Goal: Transaction & Acquisition: Purchase product/service

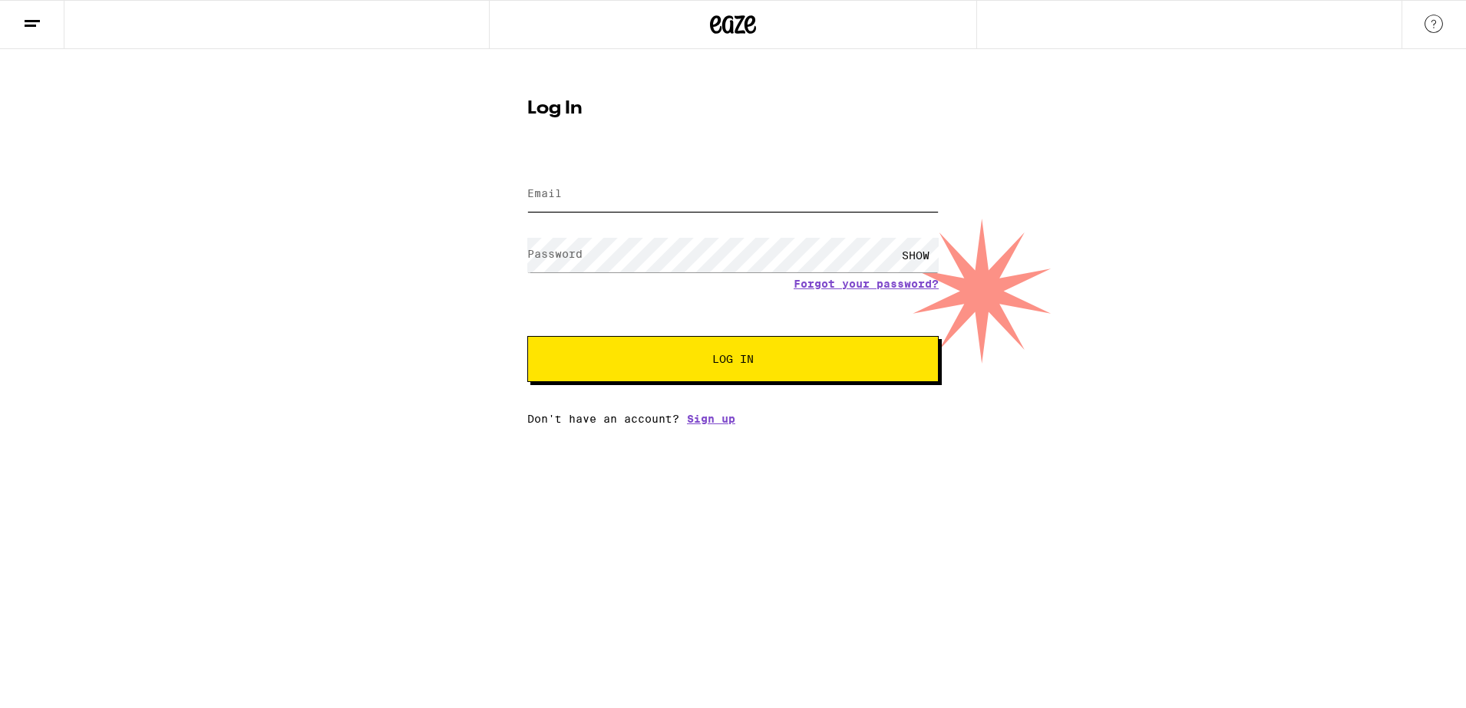
type input "[EMAIL_ADDRESS][DOMAIN_NAME]"
click at [679, 375] on button "Log In" at bounding box center [732, 359] width 411 height 46
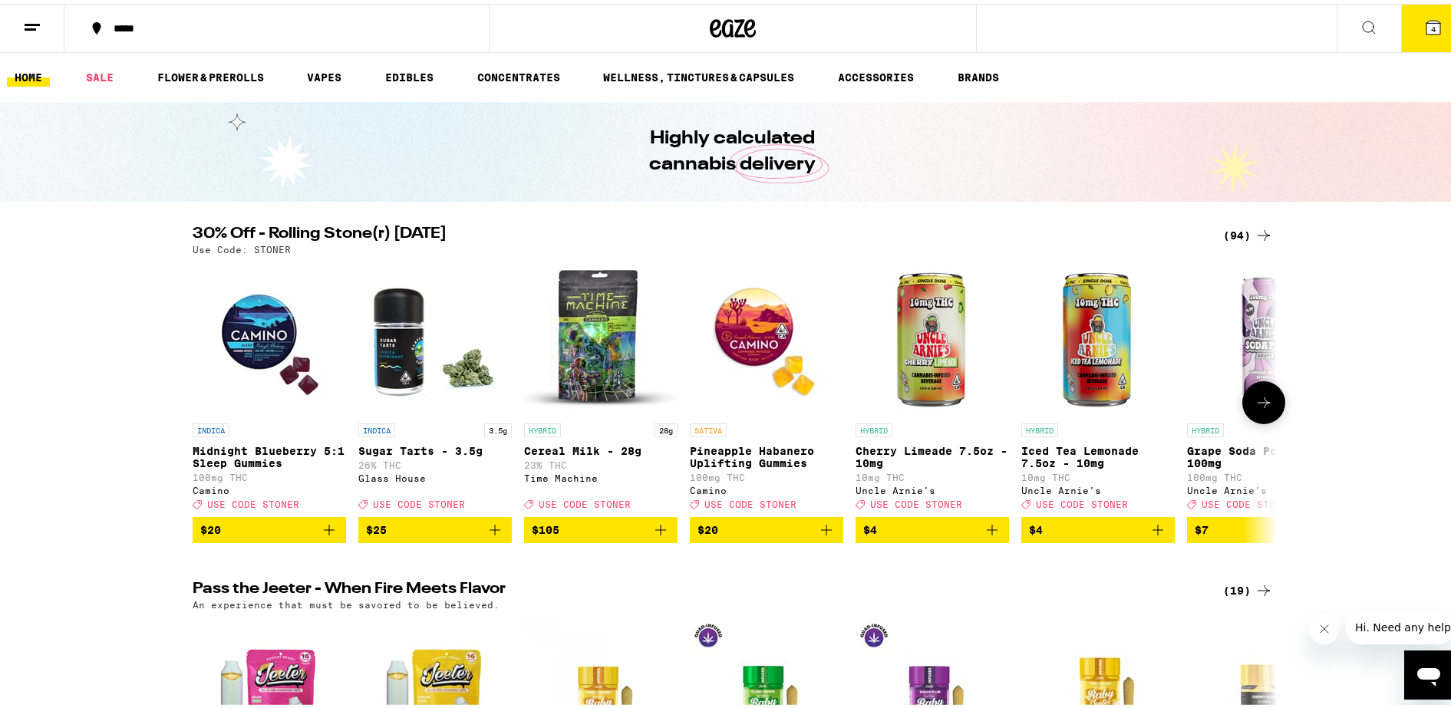
click at [320, 536] on icon "Add to bag" at bounding box center [329, 526] width 18 height 18
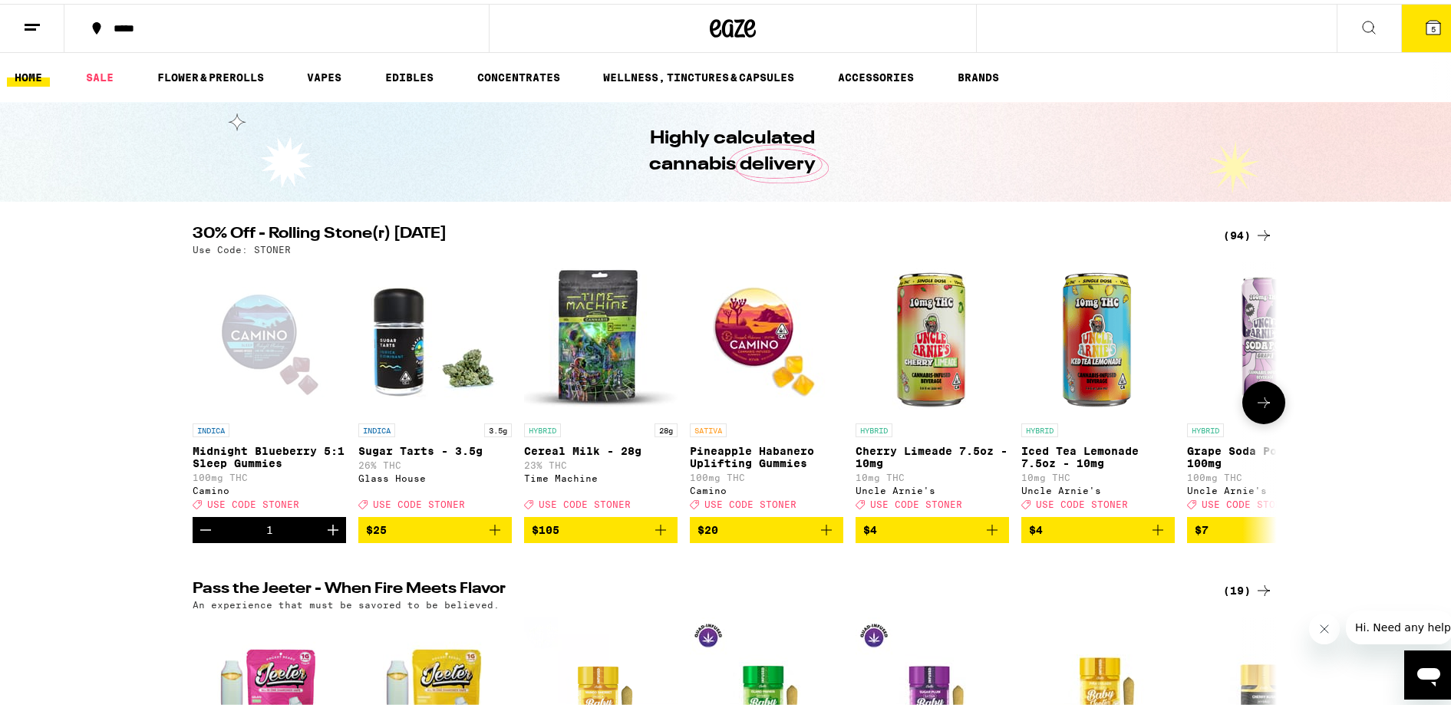
click at [324, 536] on icon "Increment" at bounding box center [333, 526] width 18 height 18
click at [202, 536] on icon "Decrement" at bounding box center [205, 526] width 18 height 18
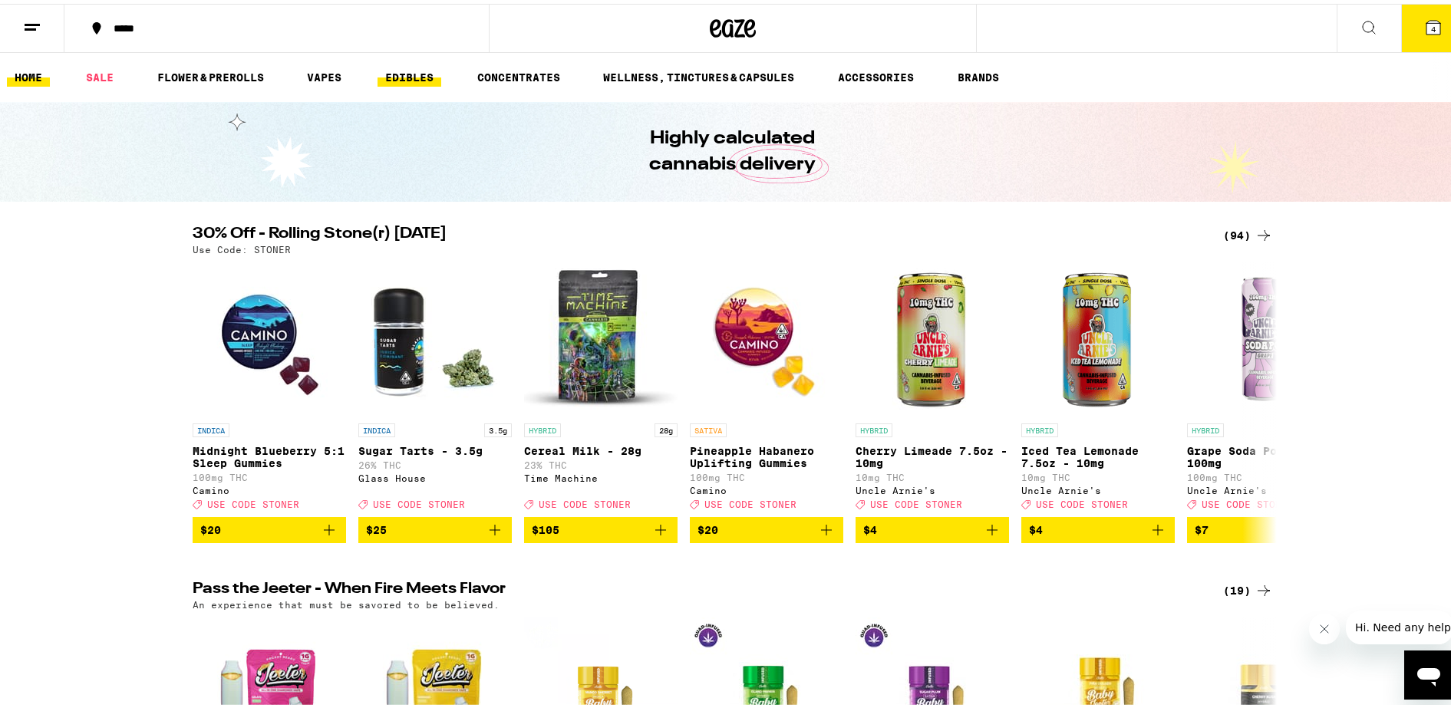
click at [411, 80] on link "EDIBLES" at bounding box center [410, 73] width 64 height 18
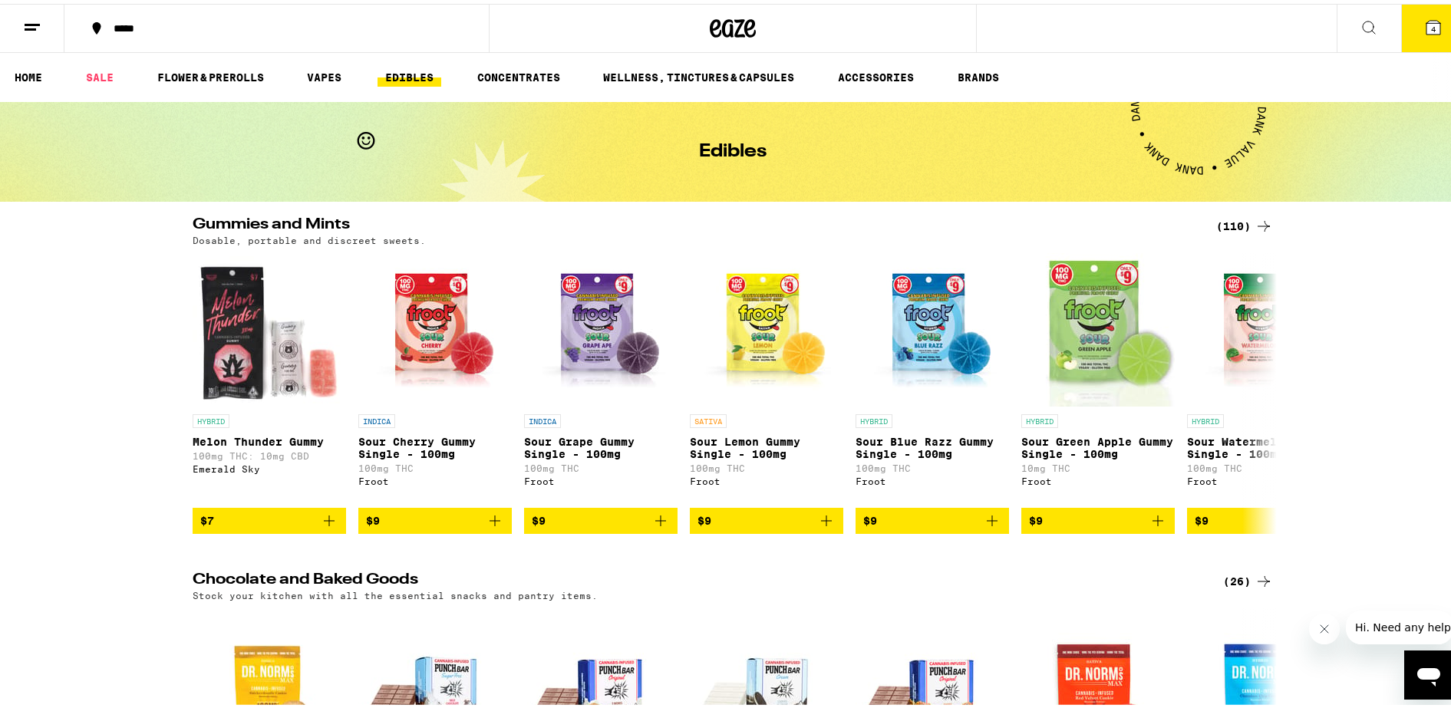
click at [1416, 34] on button "4" at bounding box center [1434, 25] width 64 height 48
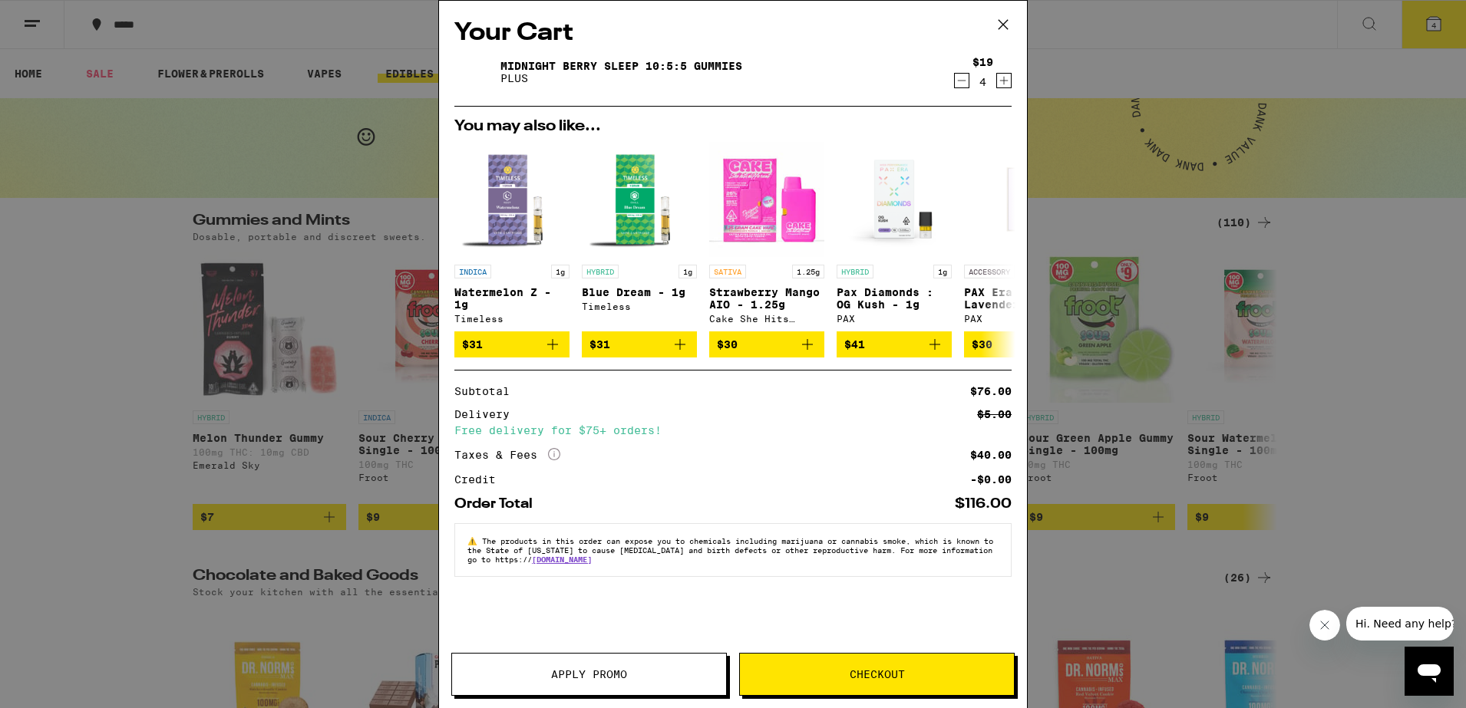
click at [959, 76] on icon "Decrement" at bounding box center [962, 80] width 14 height 18
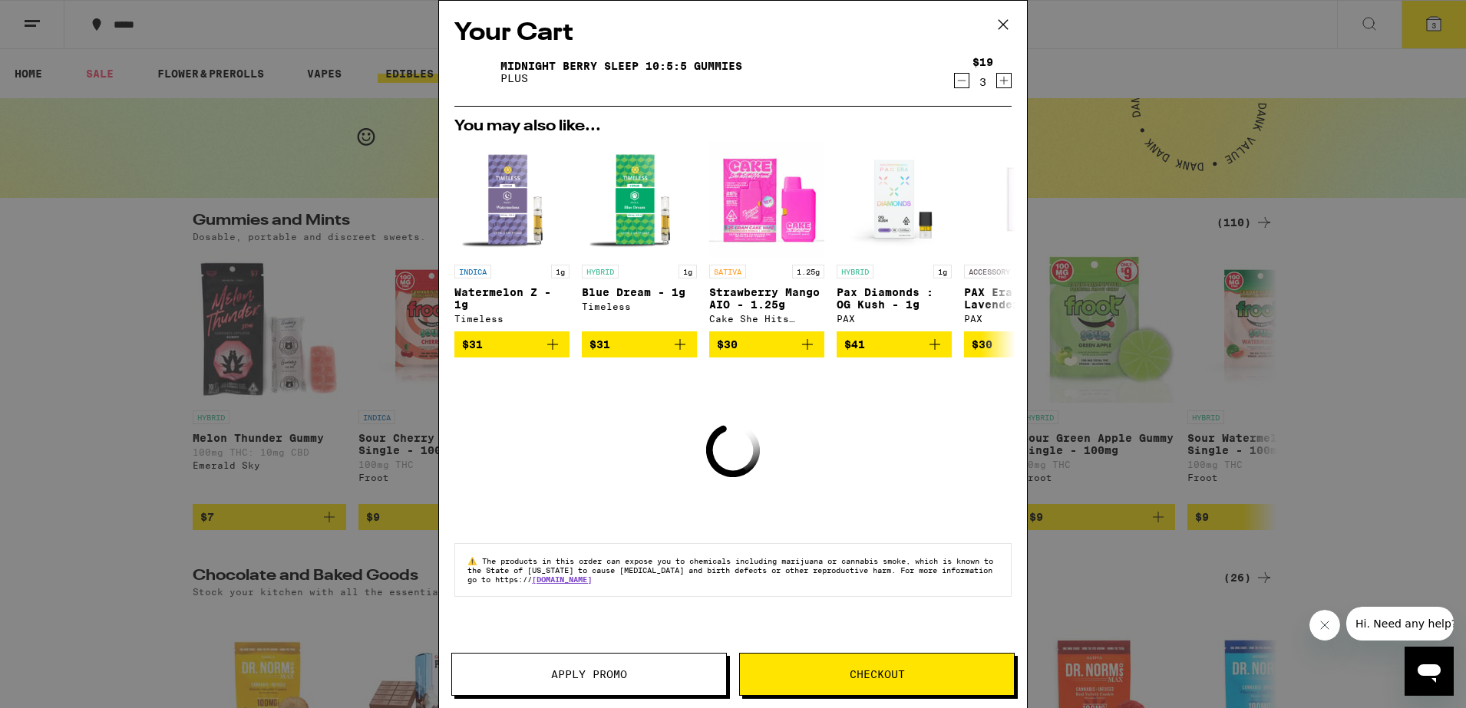
click at [959, 76] on icon "Decrement" at bounding box center [962, 80] width 14 height 18
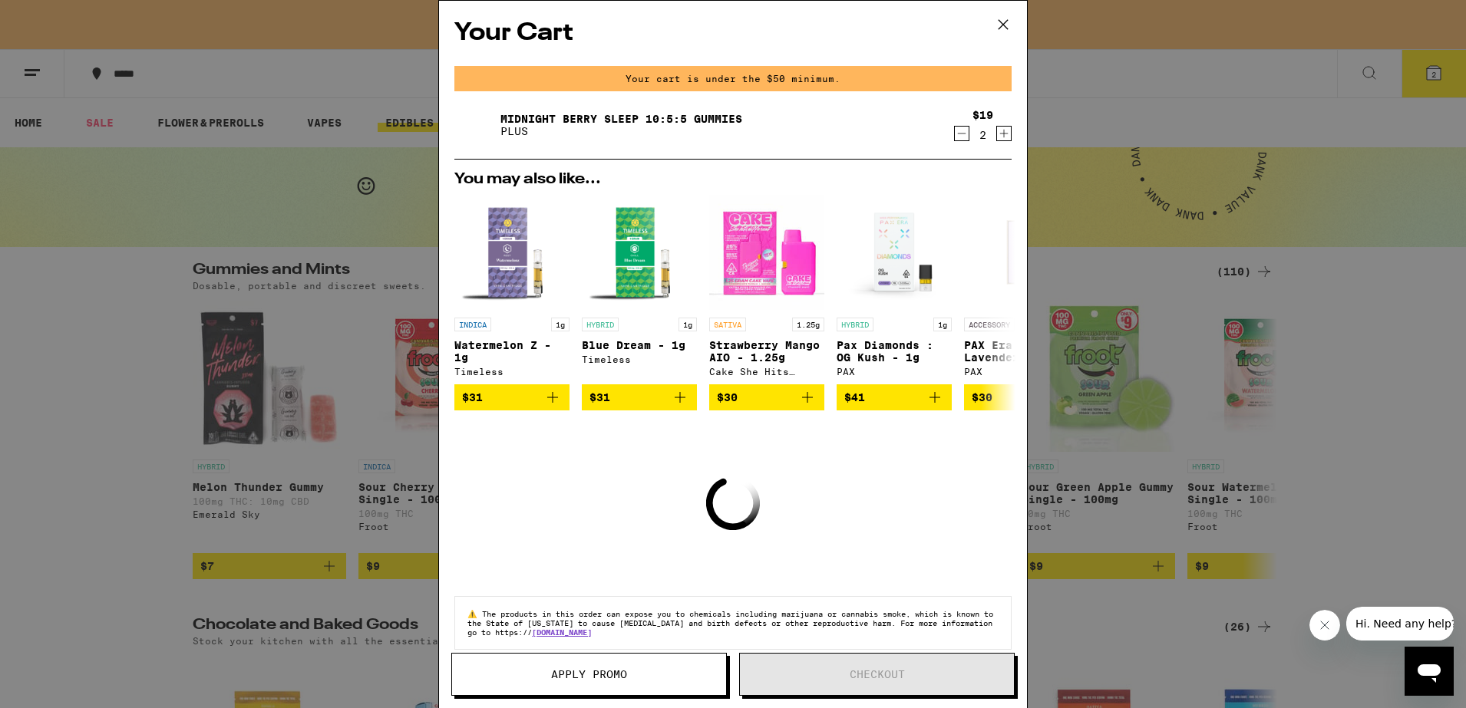
click at [955, 132] on icon "Decrement" at bounding box center [962, 133] width 14 height 18
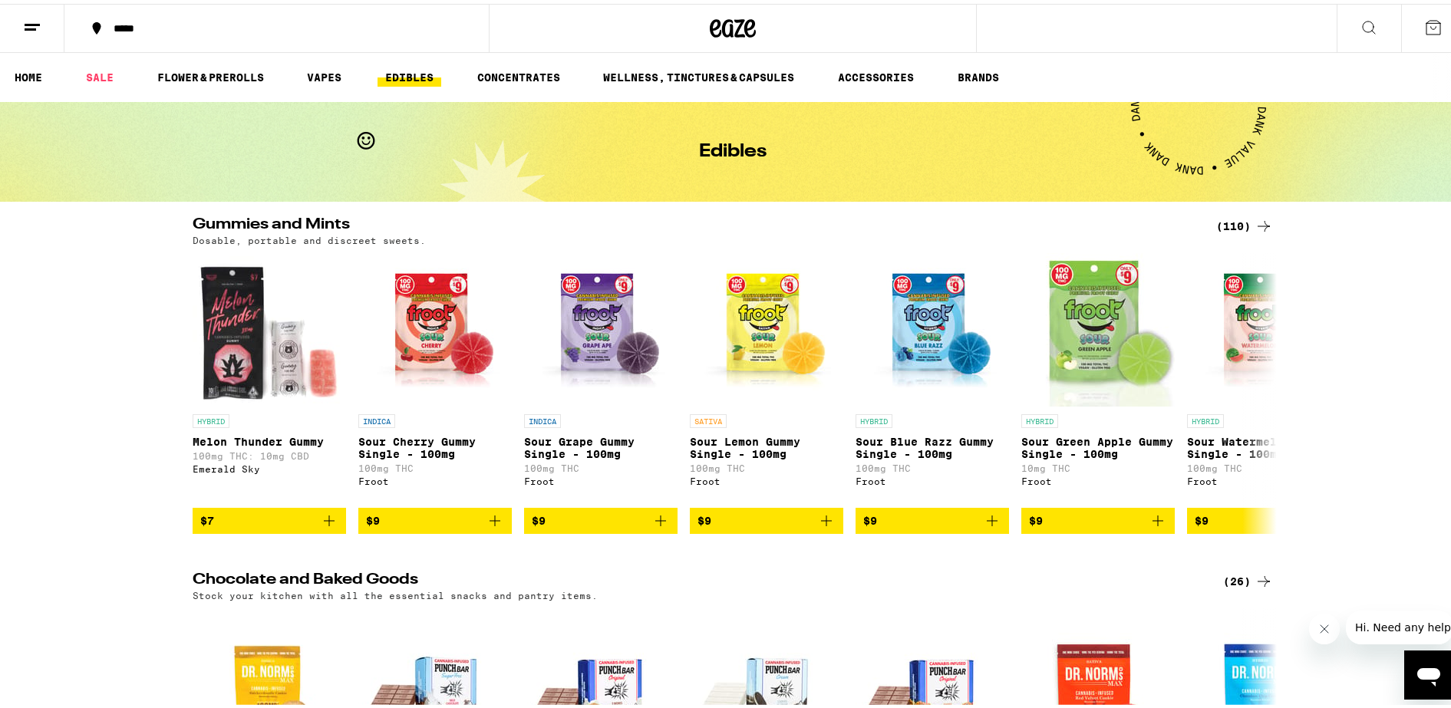
click at [943, 132] on div "Your Cart You may also like... INDICA 1g Watermelon Z - 1g Timeless $31 HYBRID …" at bounding box center [733, 354] width 1466 height 708
click at [1360, 18] on icon at bounding box center [1369, 24] width 18 height 18
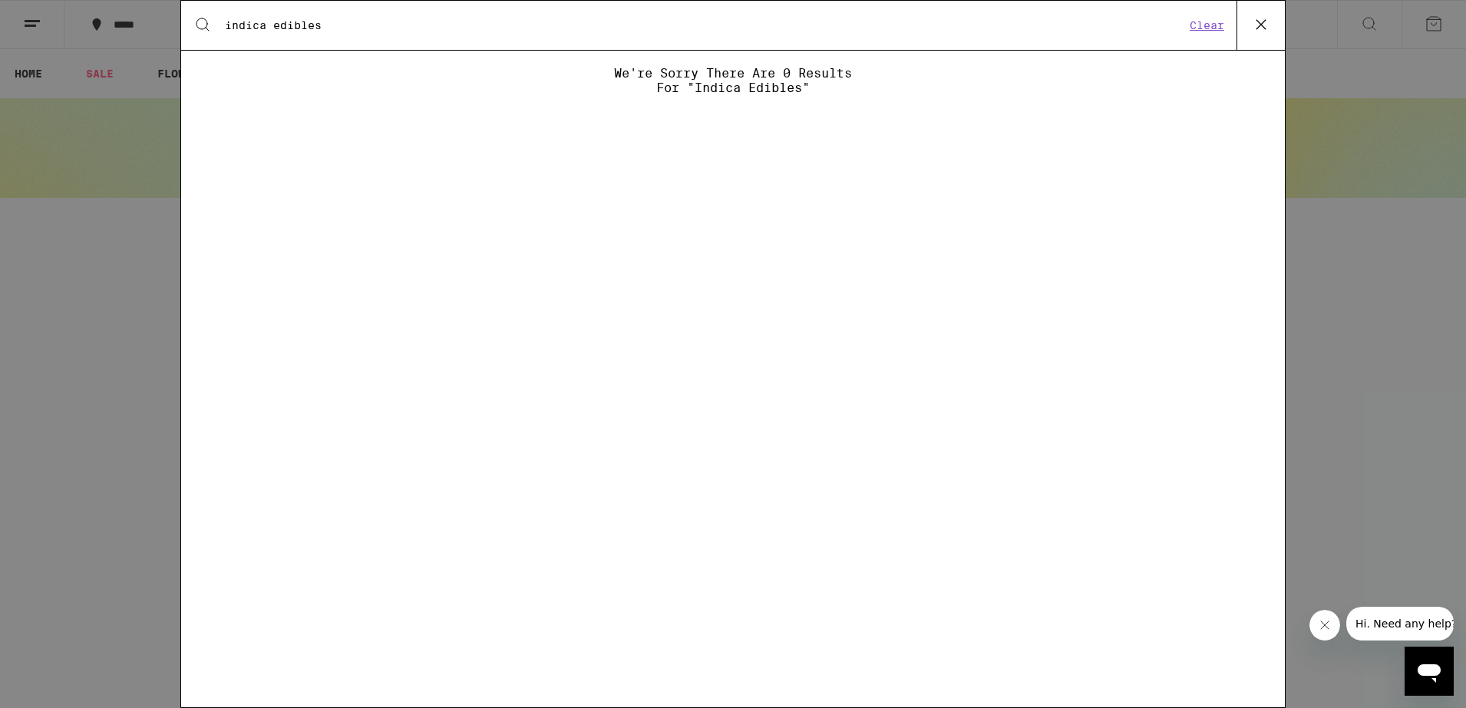
type input "indica edibles"
click at [1209, 28] on button "Clear" at bounding box center [1207, 25] width 44 height 14
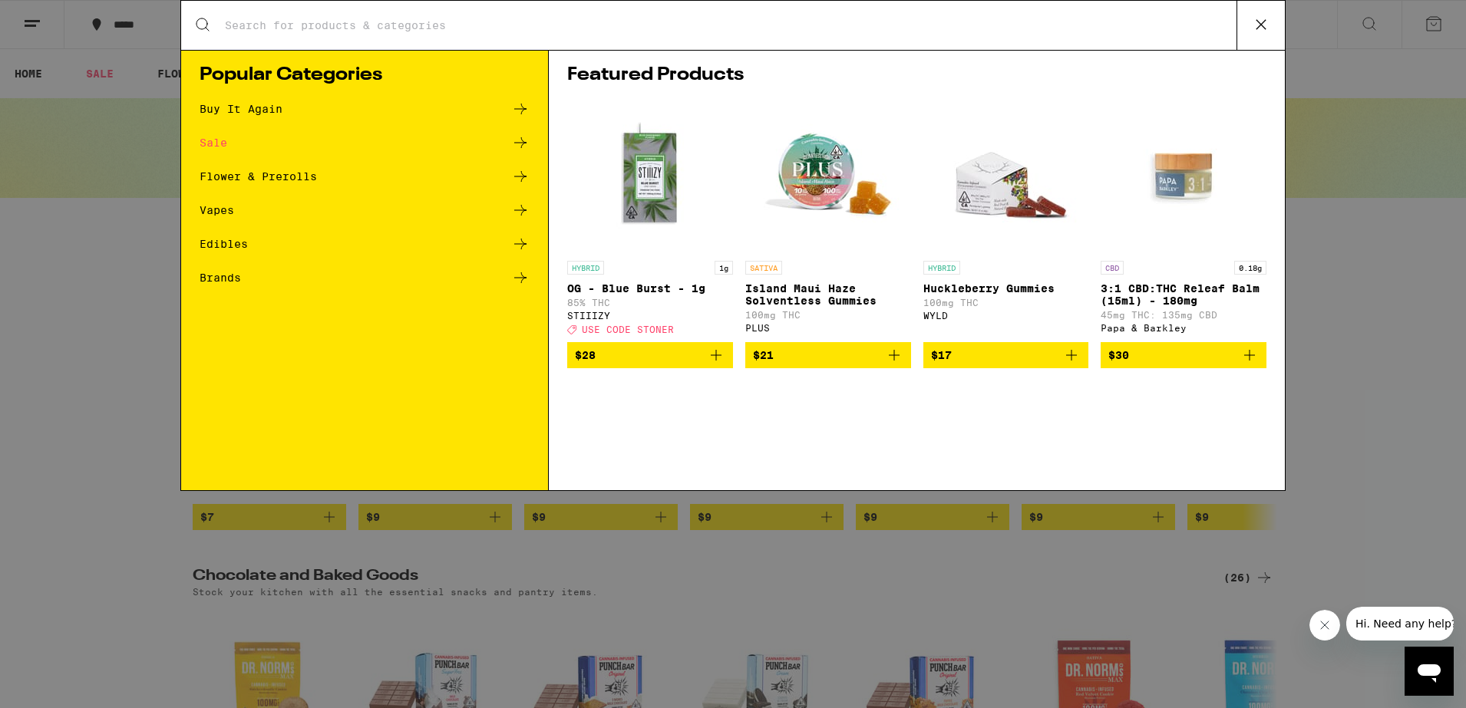
click at [114, 226] on div "Search for Products Popular Categories Buy It Again Sale Flower & Prerolls Vape…" at bounding box center [733, 354] width 1466 height 708
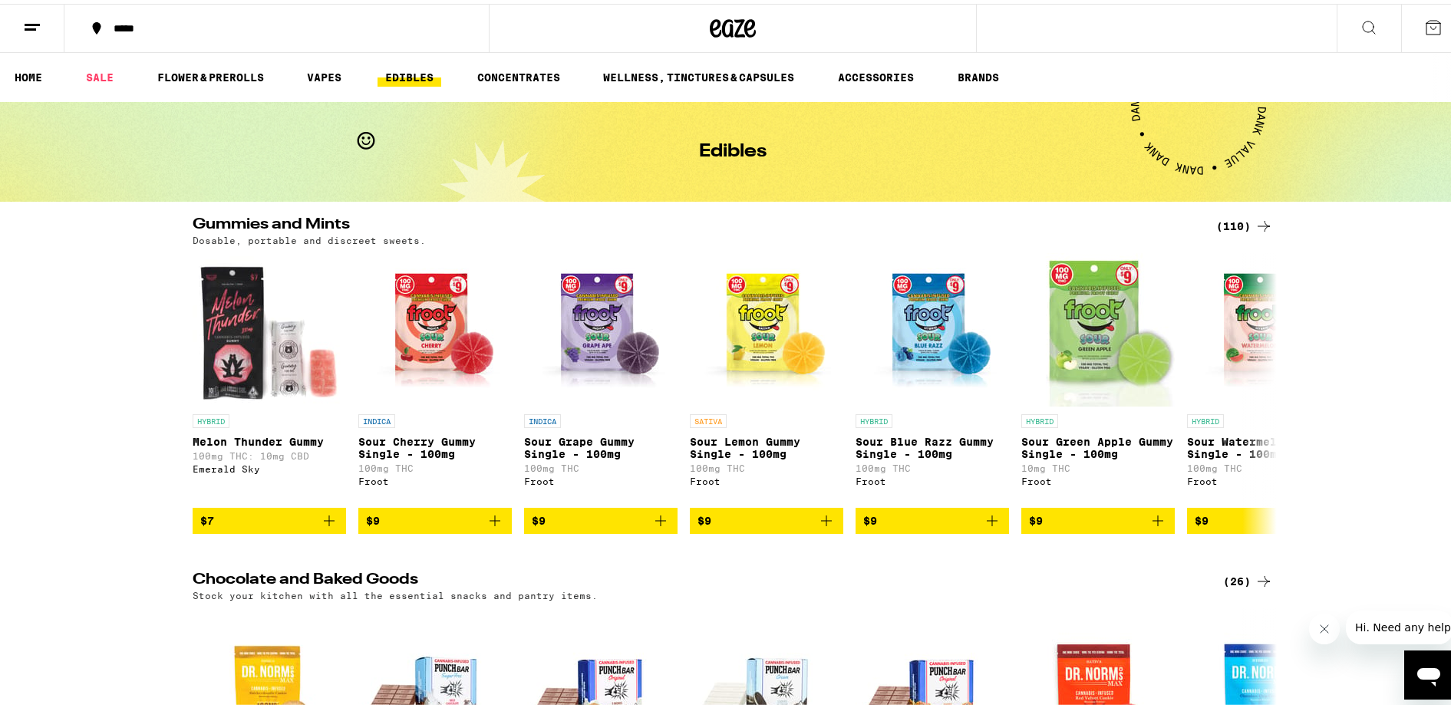
click at [398, 78] on link "EDIBLES" at bounding box center [410, 73] width 64 height 18
click at [1255, 220] on icon at bounding box center [1264, 222] width 18 height 18
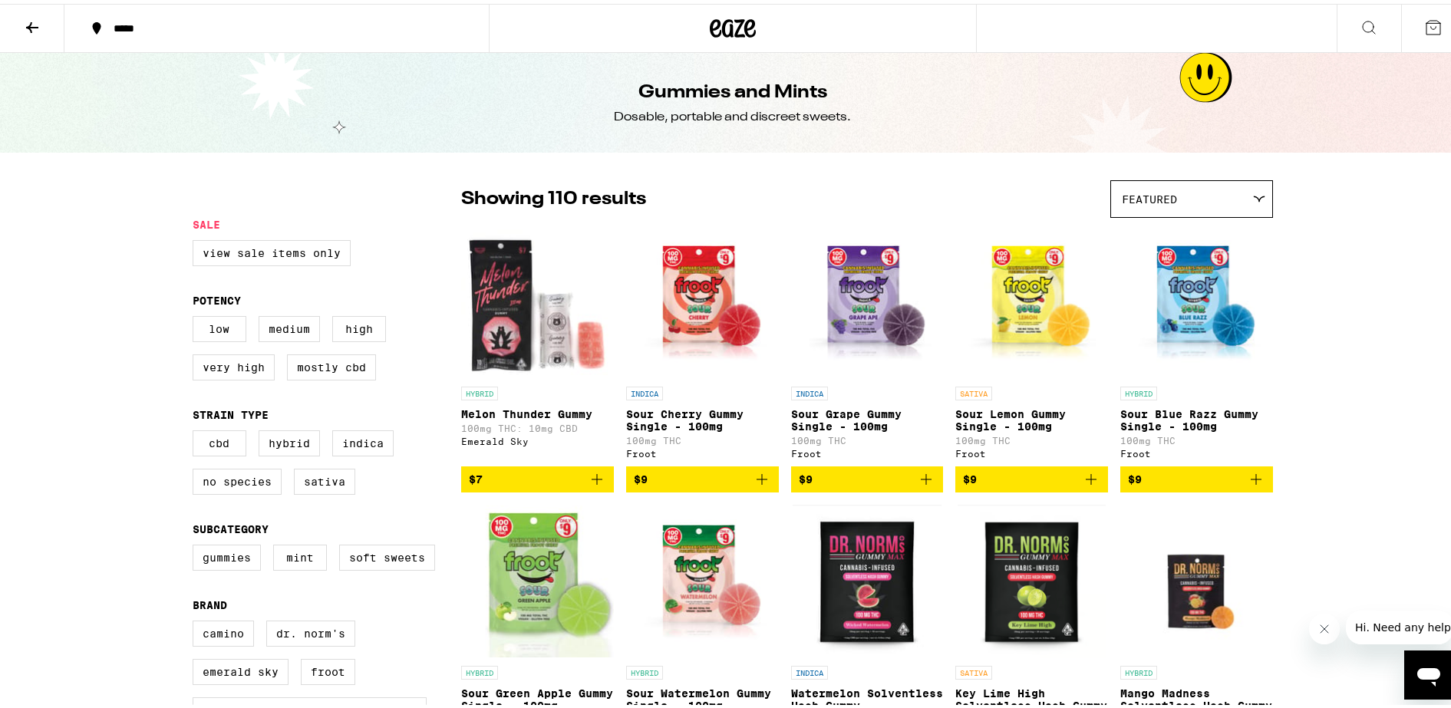
drag, startPoint x: 415, startPoint y: 504, endPoint x: 431, endPoint y: 451, distance: 55.9
click at [431, 450] on div "CBD Hybrid Indica No Species Sativa" at bounding box center [327, 465] width 269 height 77
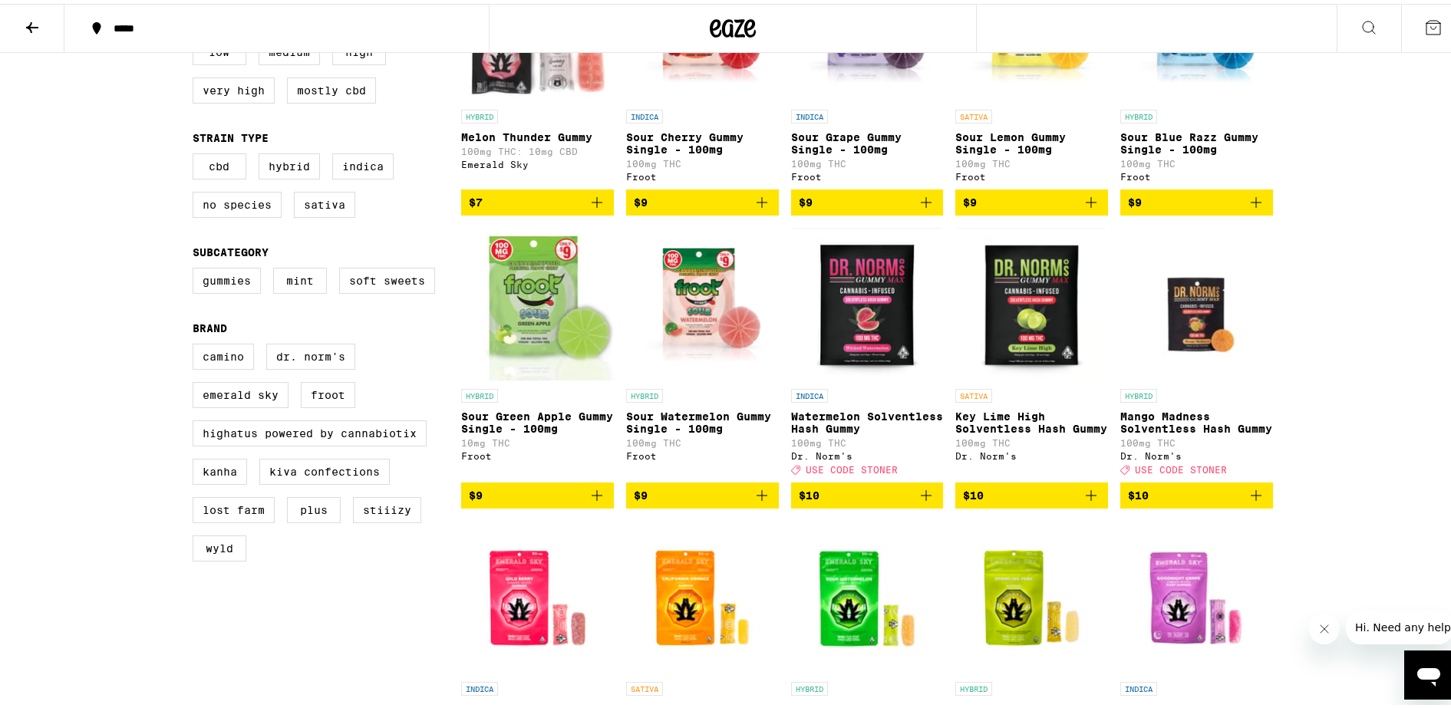
scroll to position [288, 0]
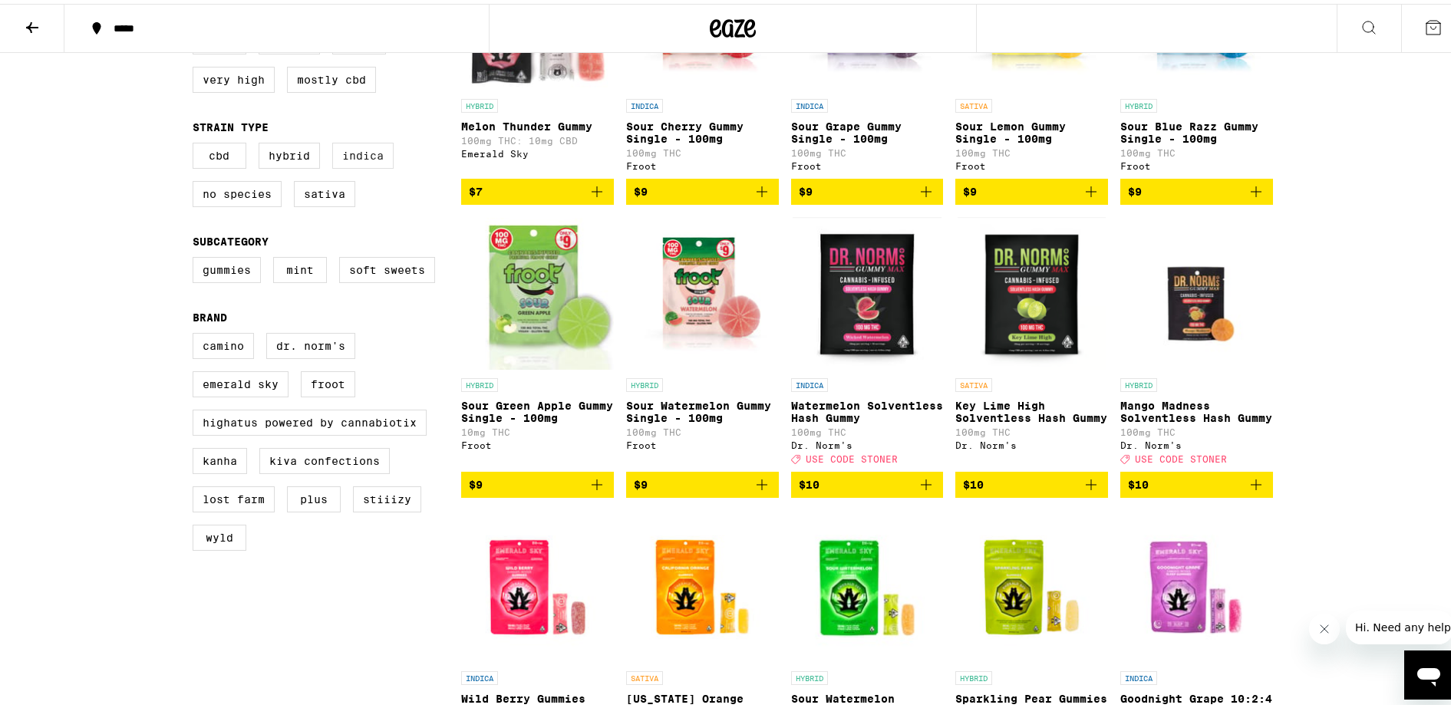
click at [365, 165] on label "Indica" at bounding box center [362, 152] width 61 height 26
click at [196, 142] on input "Indica" at bounding box center [196, 141] width 1 height 1
checkbox input "true"
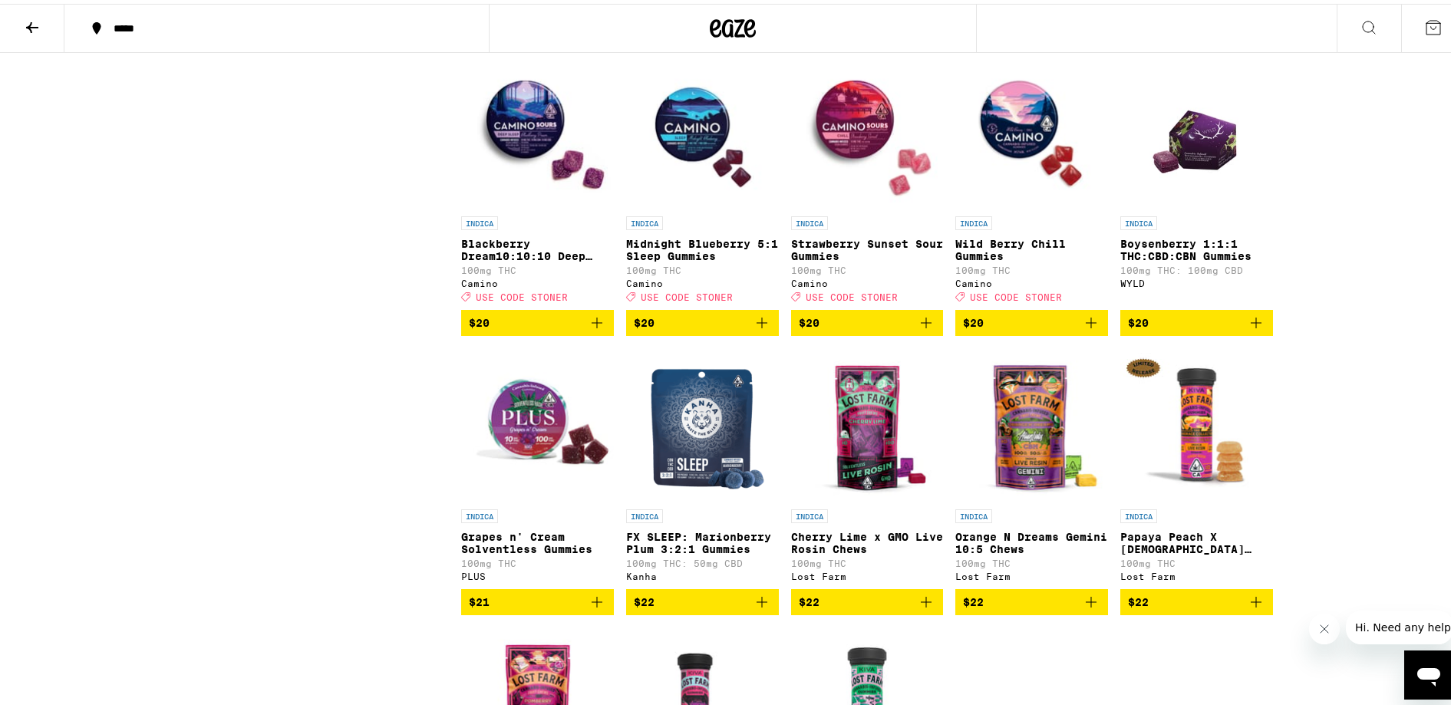
scroll to position [1343, 0]
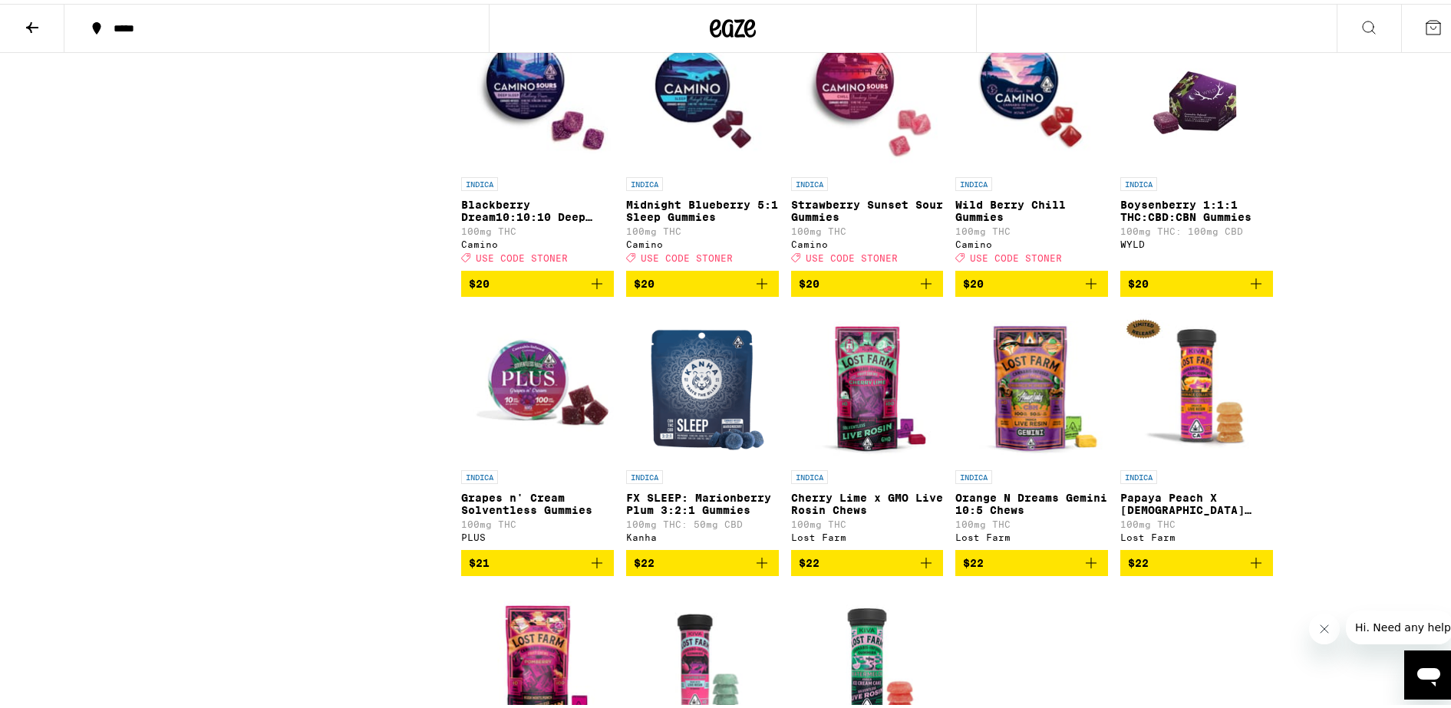
click at [505, 454] on img "Open page for Grapes n' Cream Solventless Gummies from PLUS" at bounding box center [537, 382] width 153 height 154
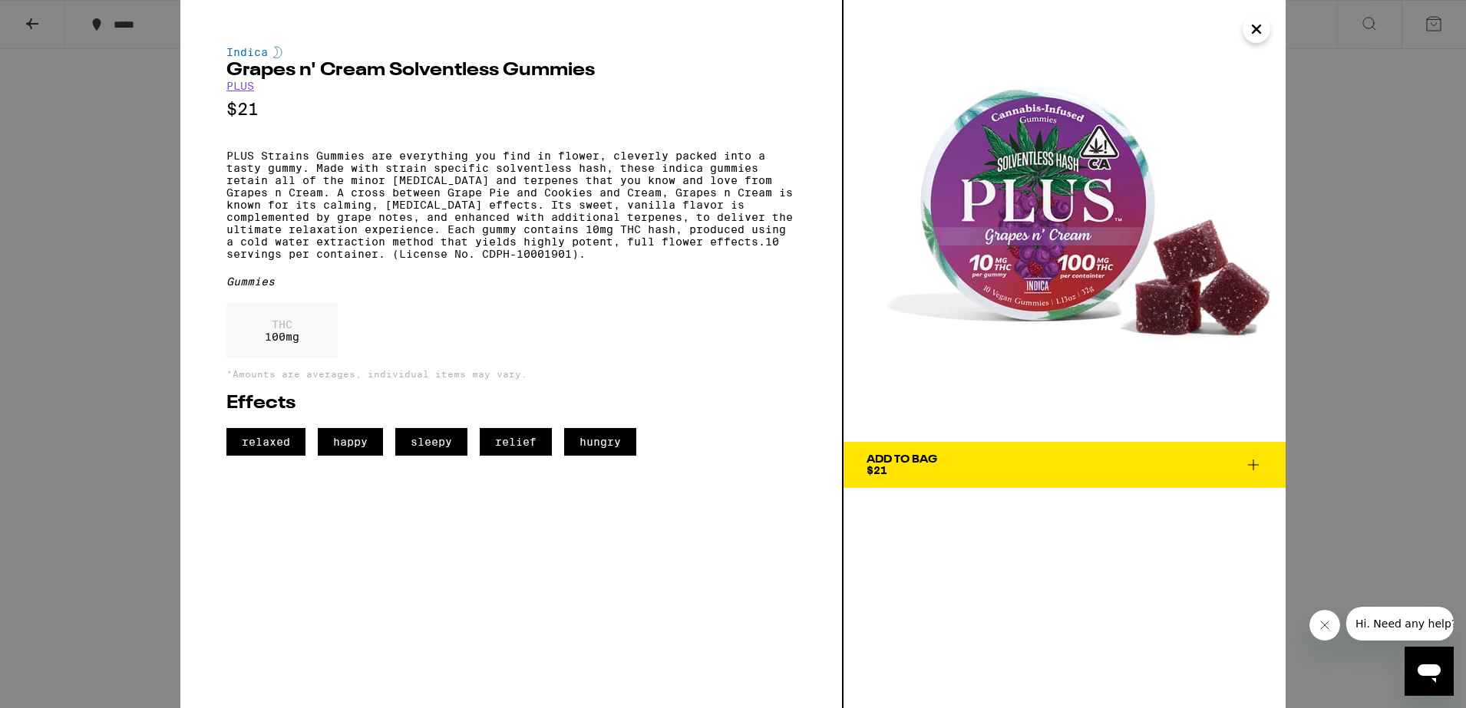
click at [1260, 25] on icon "Close" at bounding box center [1257, 29] width 8 height 8
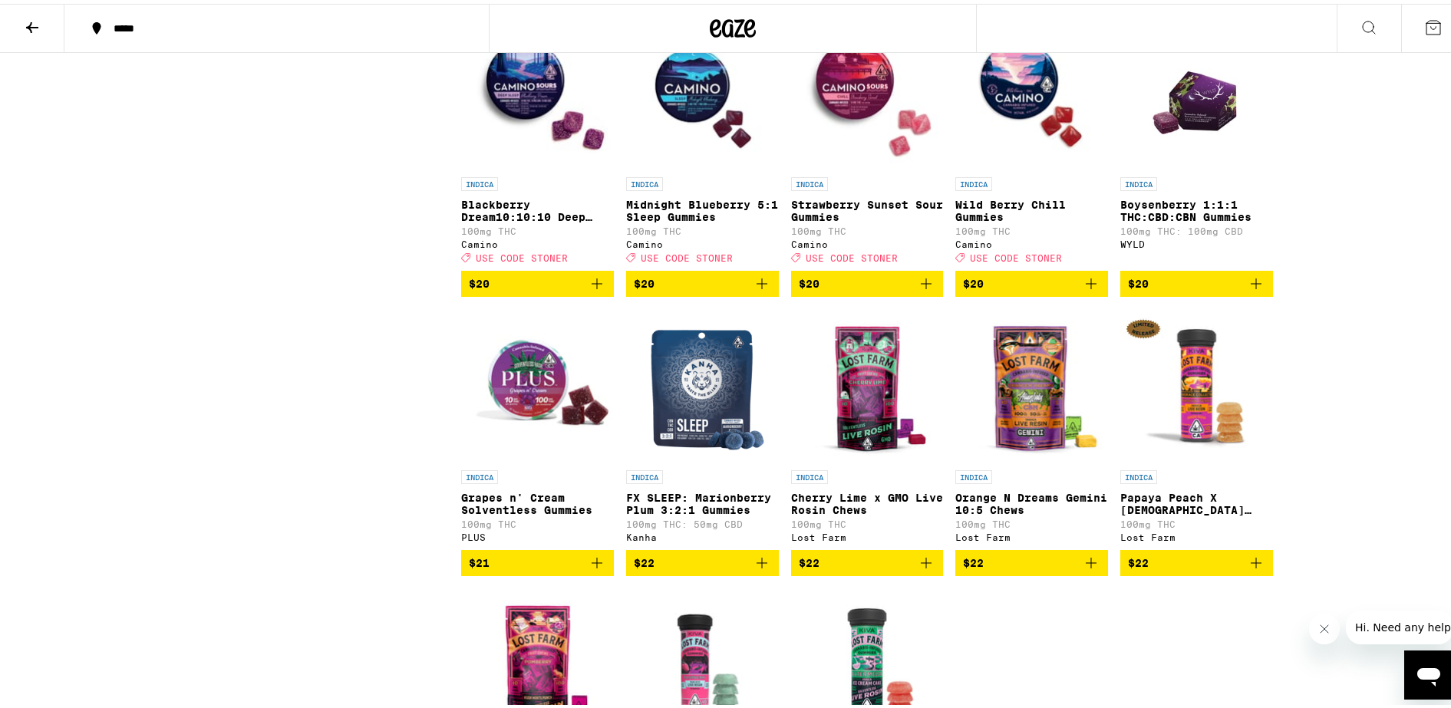
click at [1360, 20] on icon at bounding box center [1369, 24] width 18 height 18
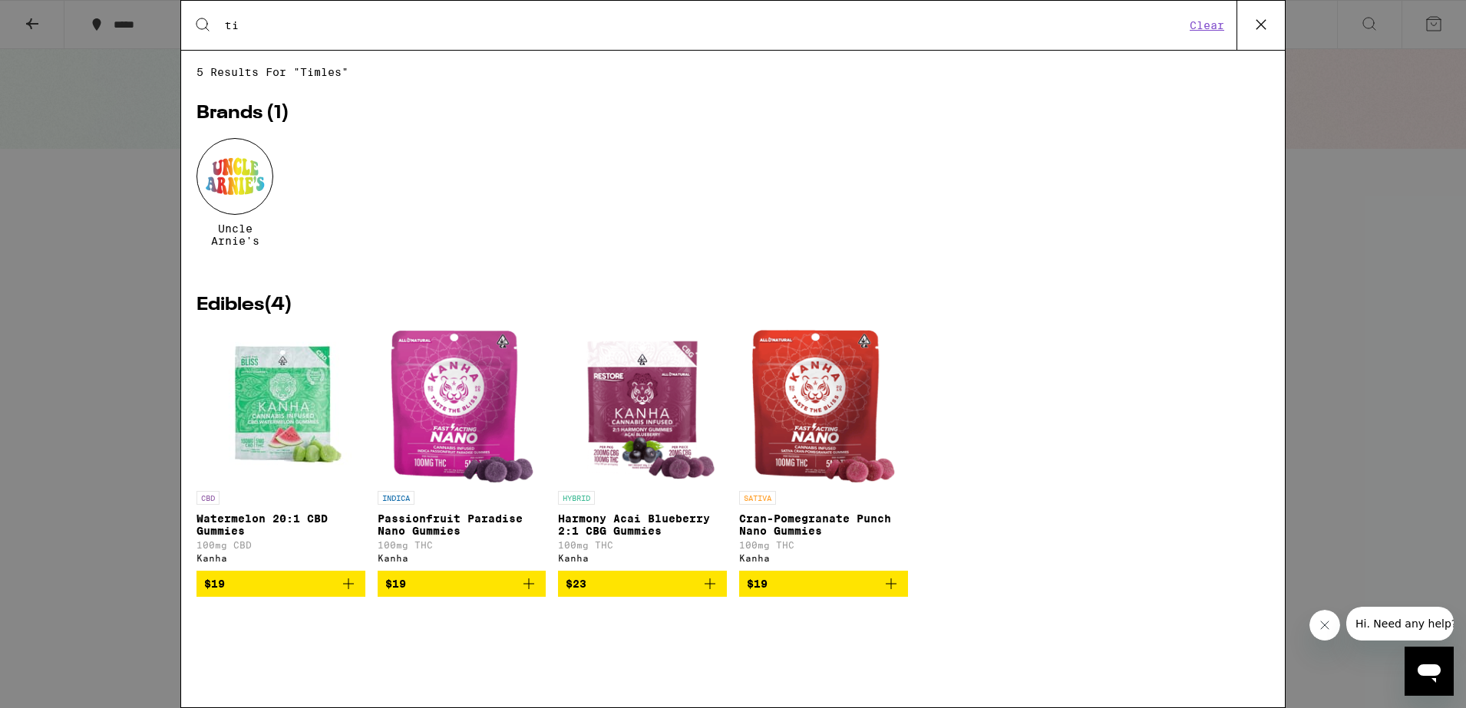
type input "t"
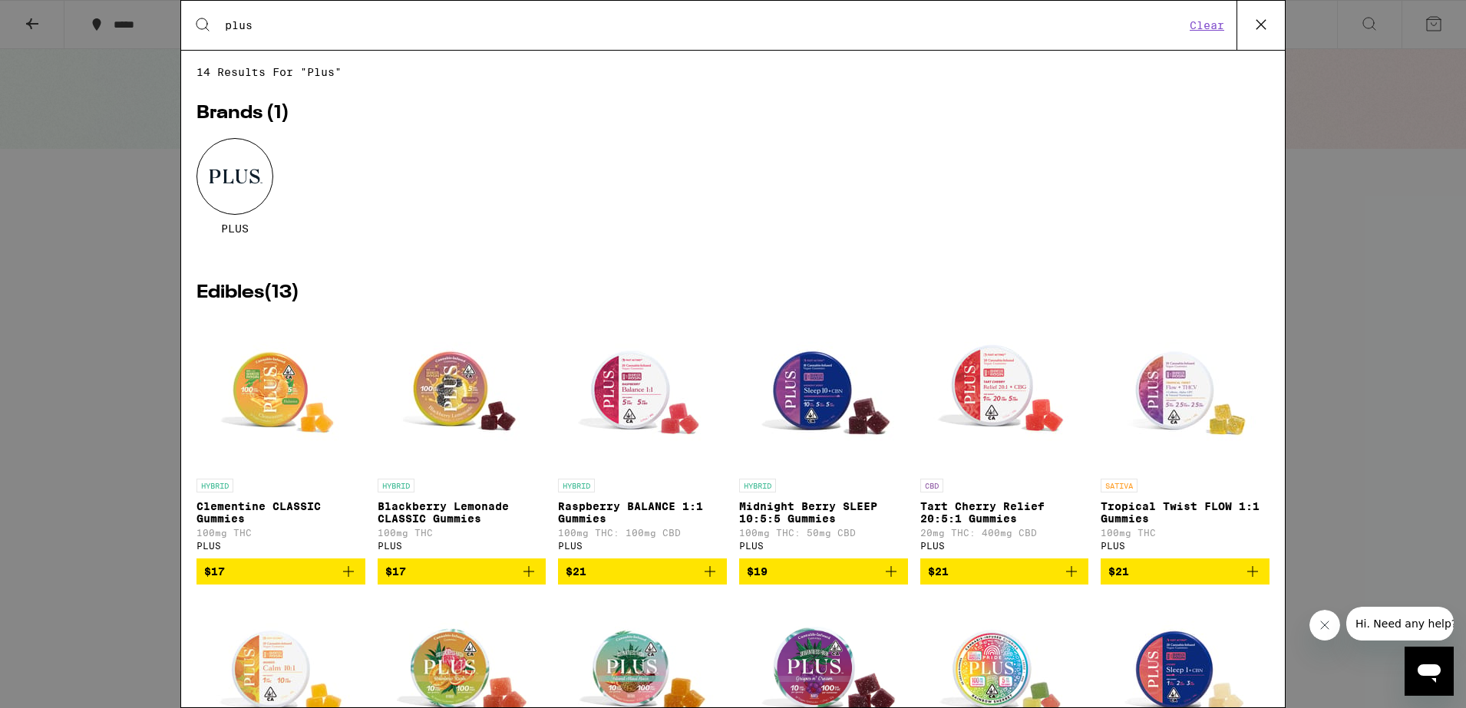
click at [883, 581] on icon "Add to bag" at bounding box center [891, 572] width 18 height 18
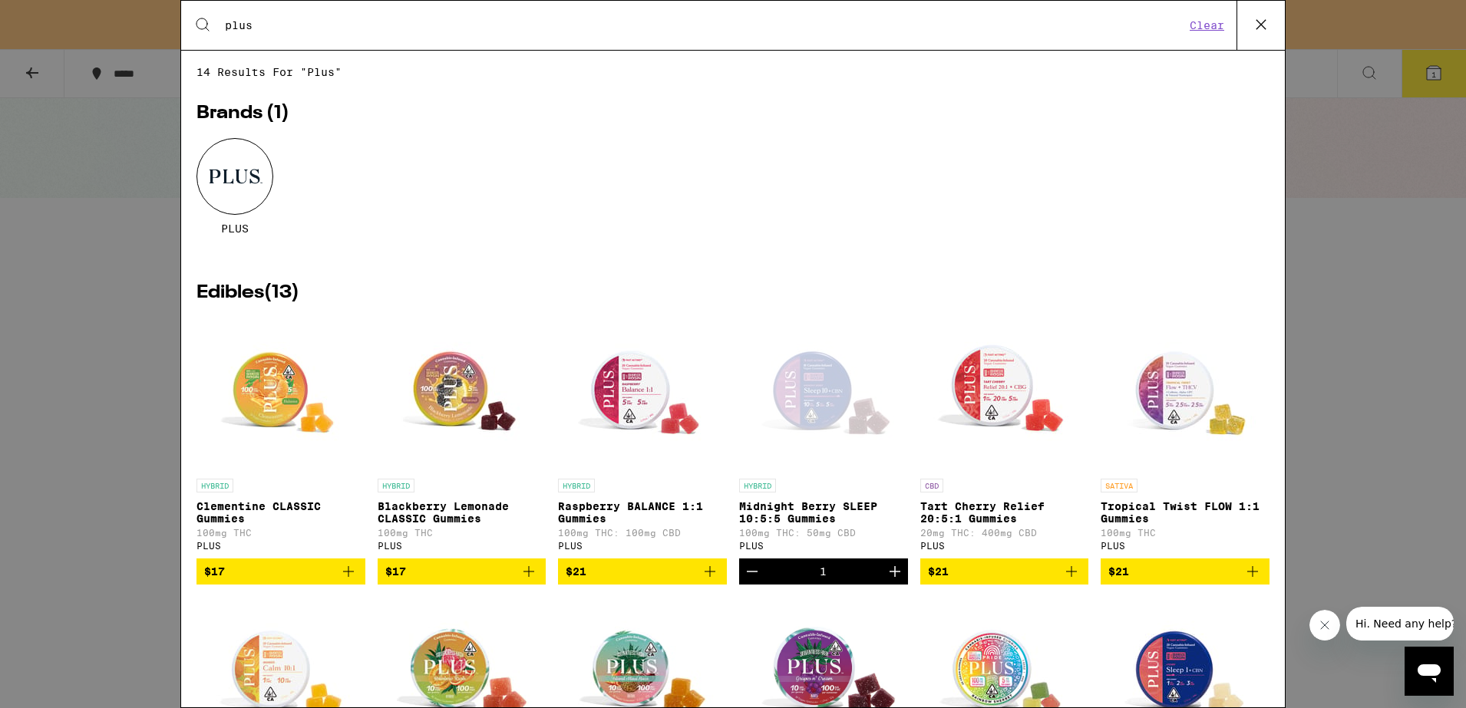
click at [886, 581] on icon "Increment" at bounding box center [895, 572] width 18 height 18
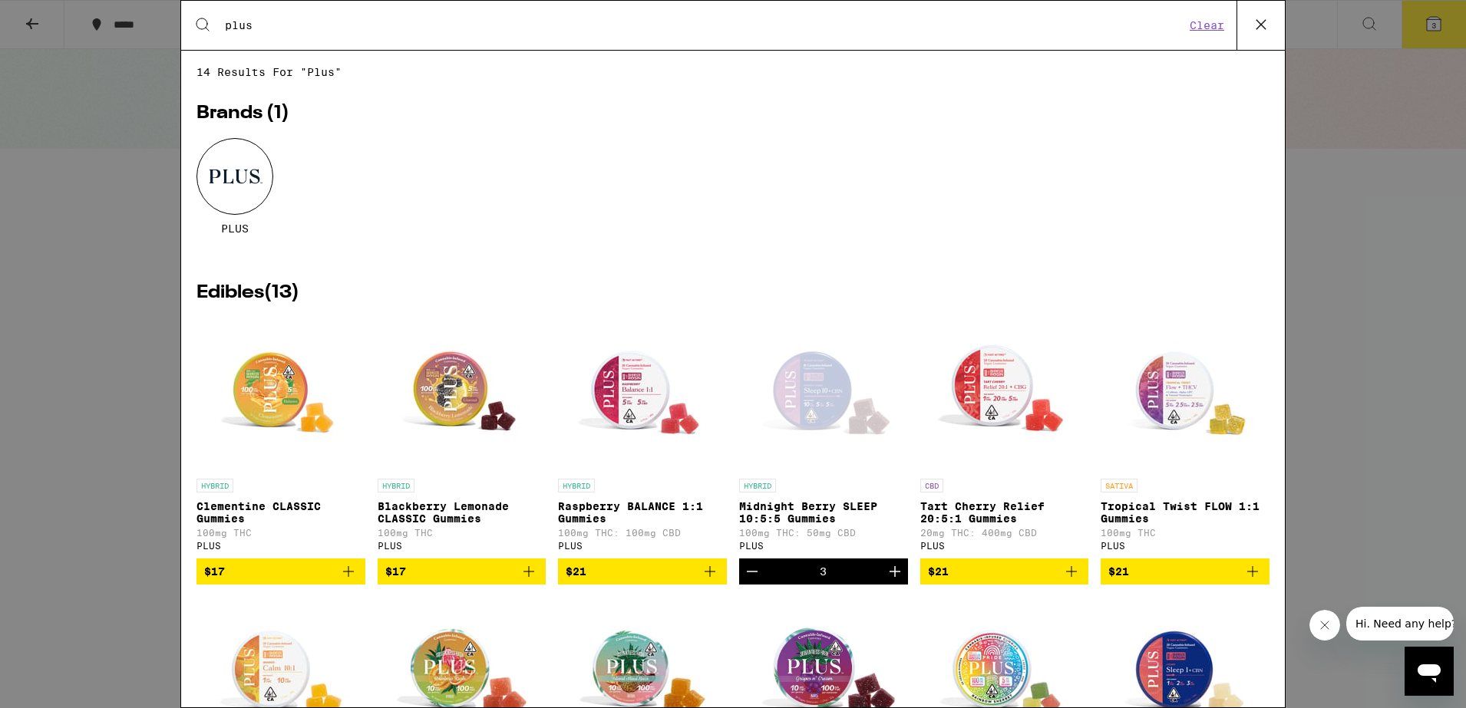
click at [392, 23] on input "plus" at bounding box center [704, 25] width 961 height 14
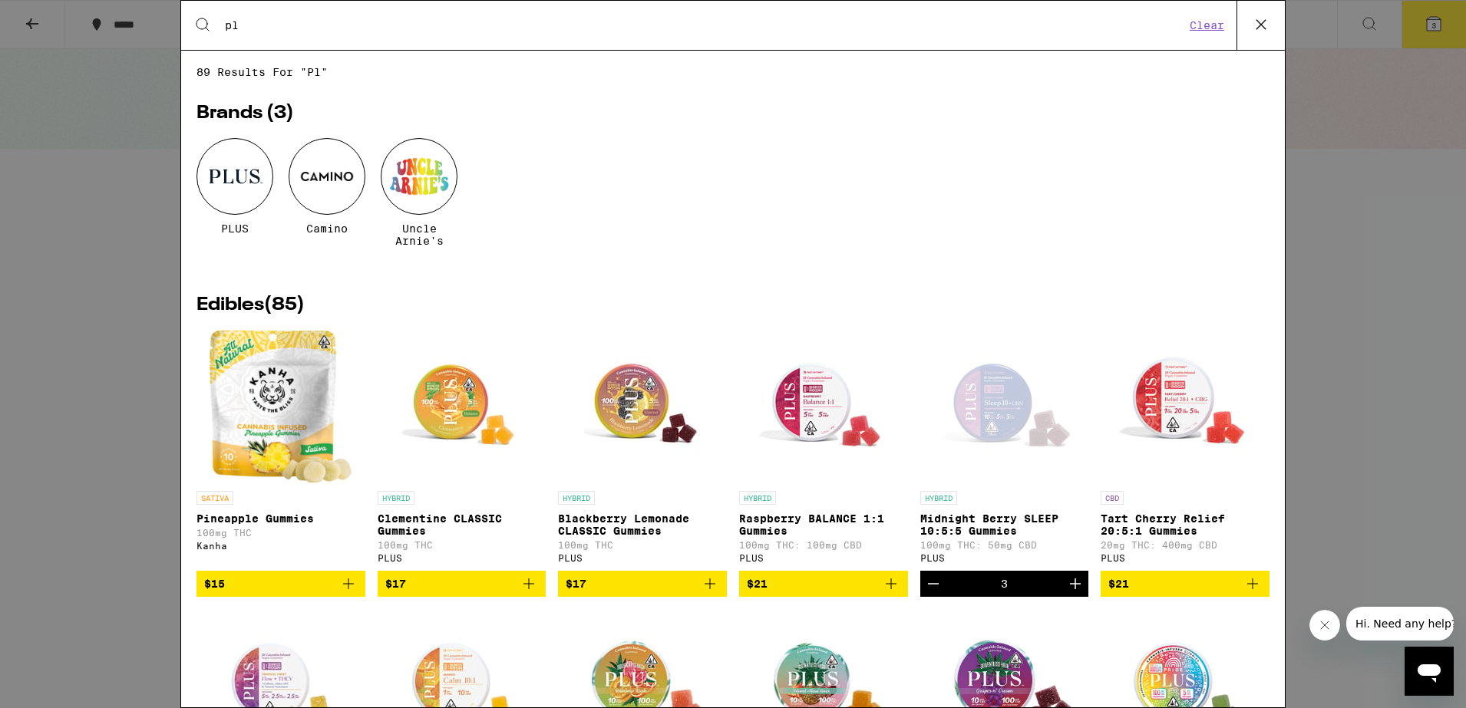
type input "p"
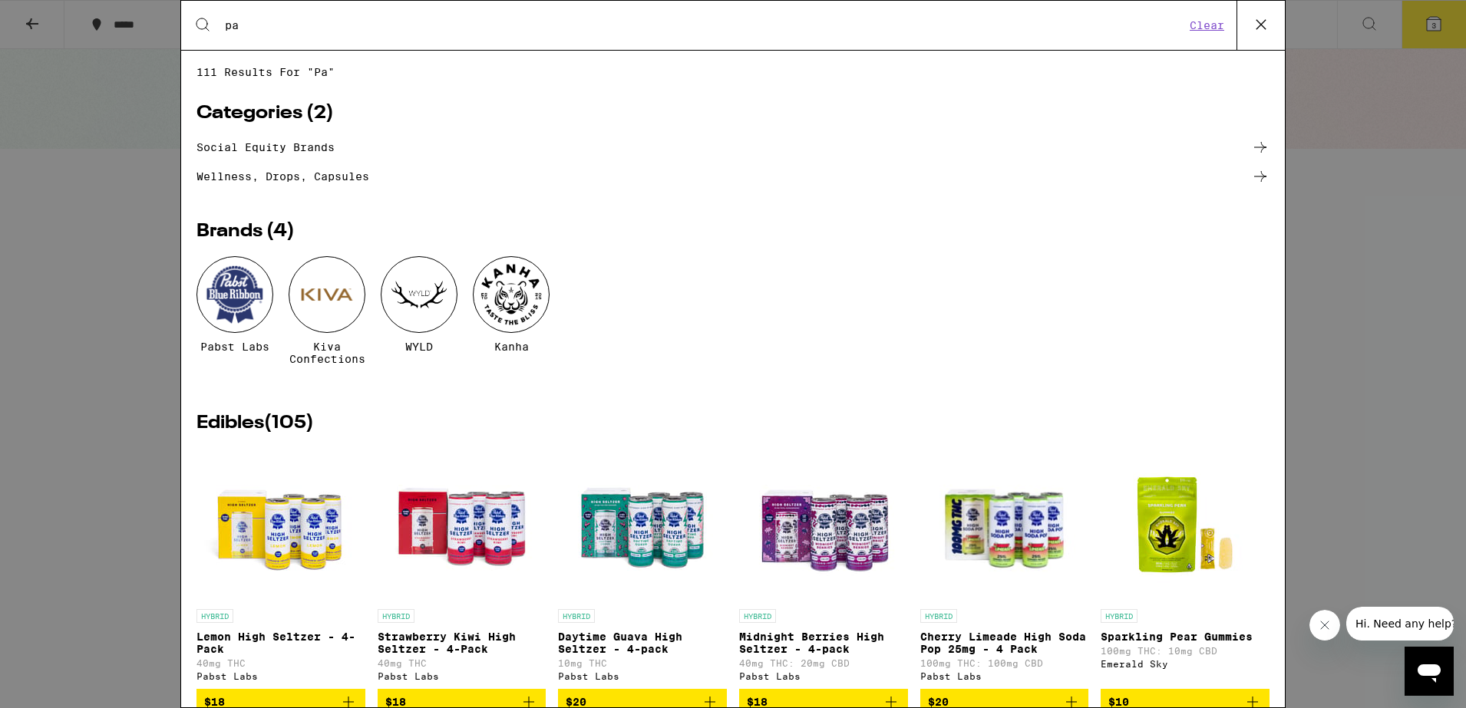
type input "p"
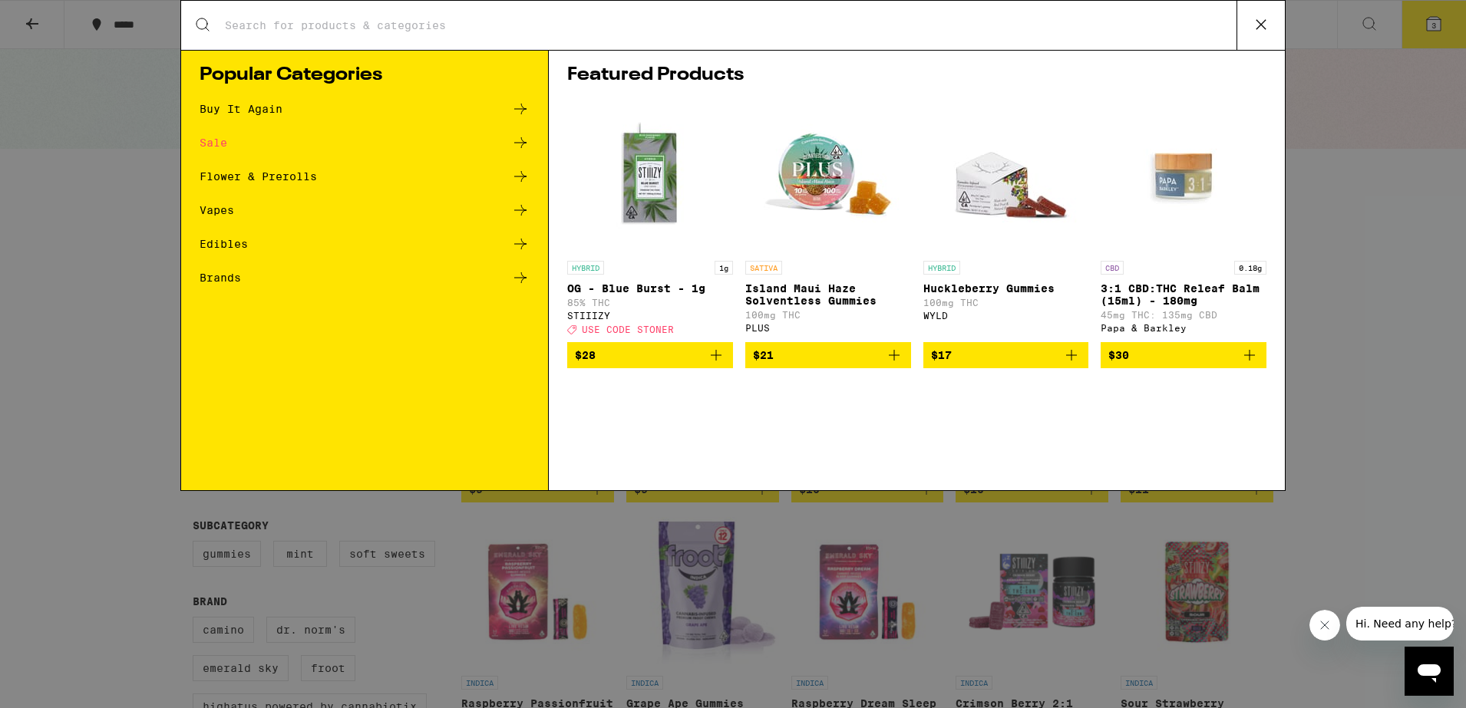
click at [227, 208] on div "Vapes" at bounding box center [217, 210] width 35 height 11
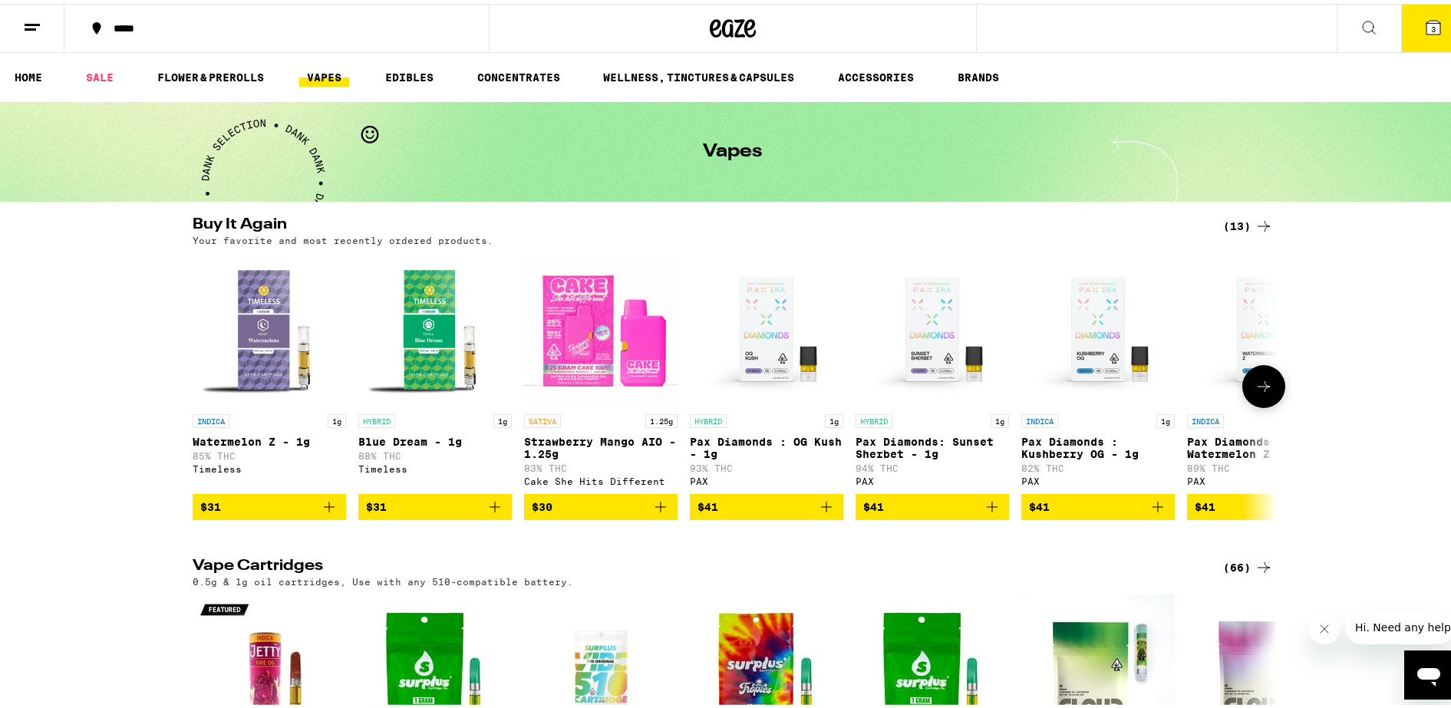
click at [219, 471] on div "Timeless" at bounding box center [270, 466] width 154 height 10
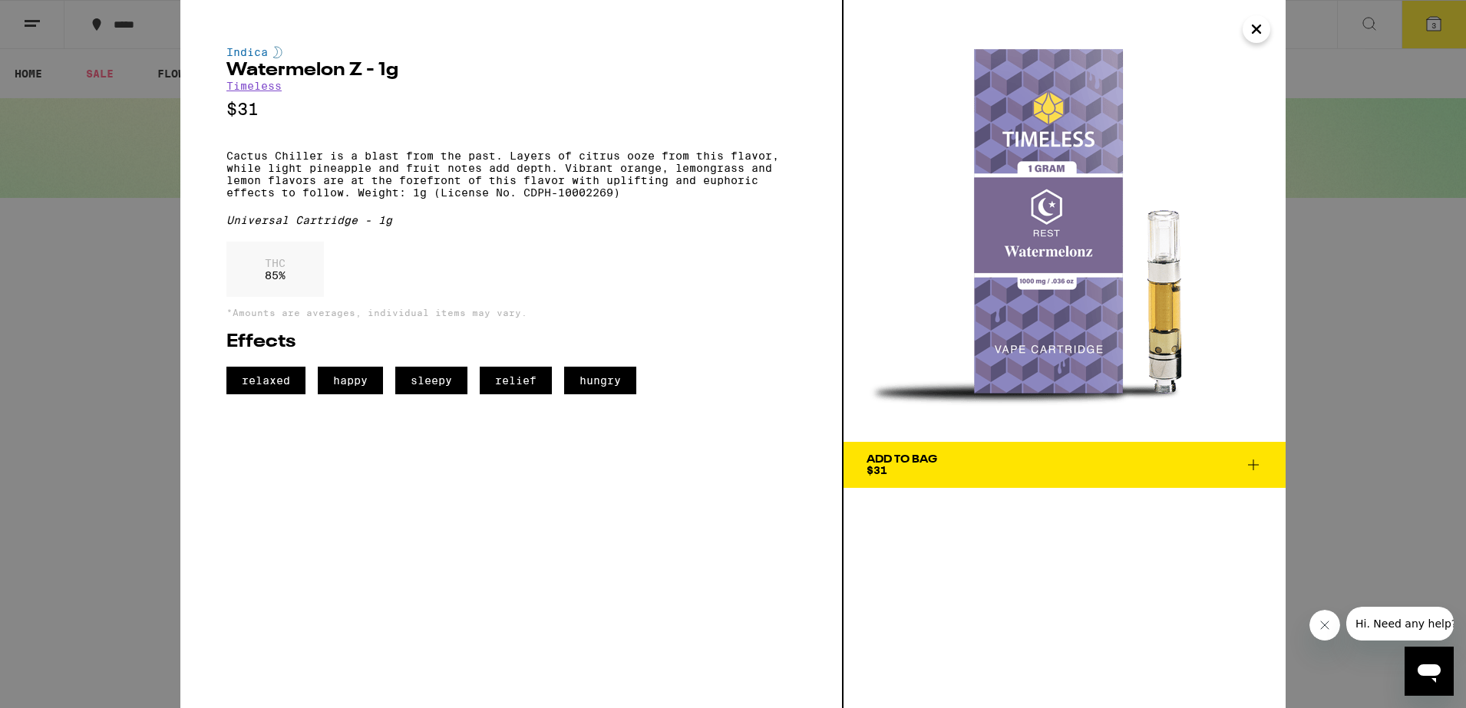
click at [1244, 30] on button "Close" at bounding box center [1257, 29] width 28 height 28
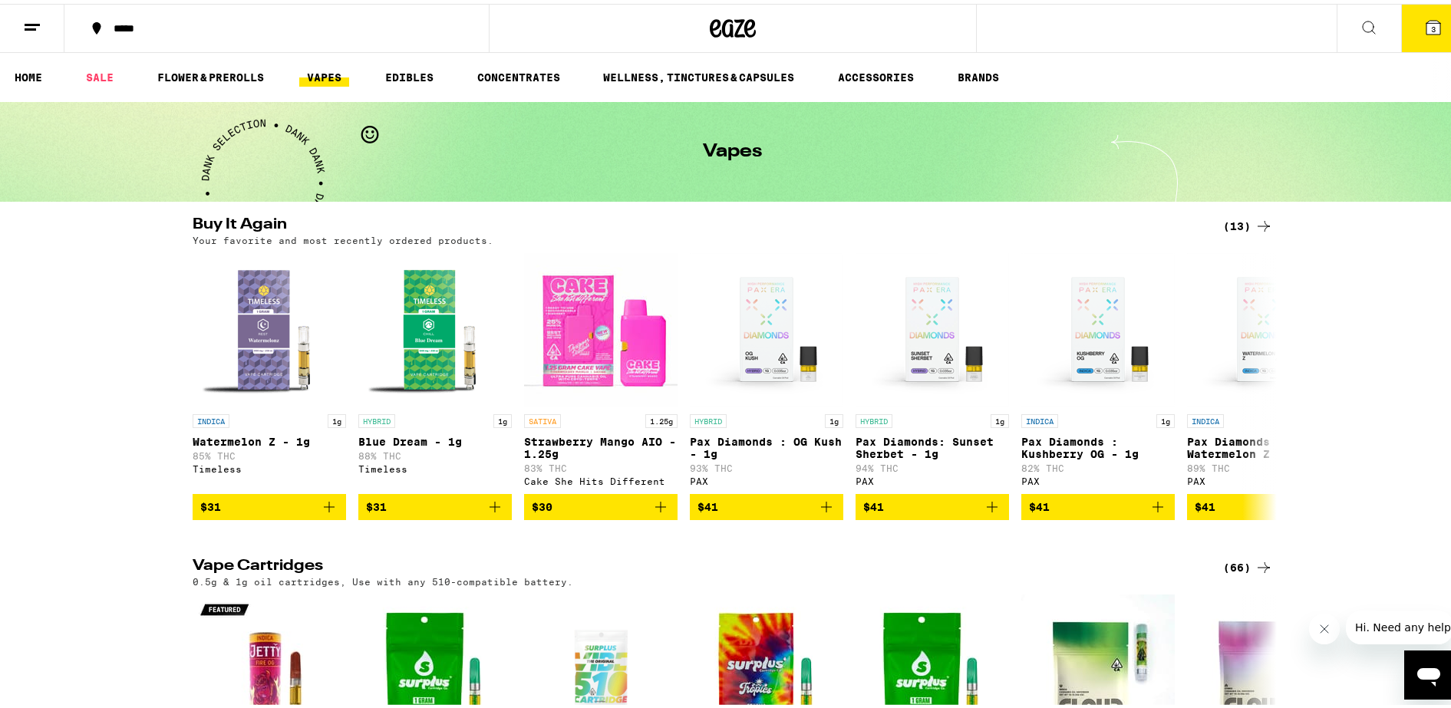
click at [1234, 225] on div "(13)" at bounding box center [1249, 222] width 50 height 18
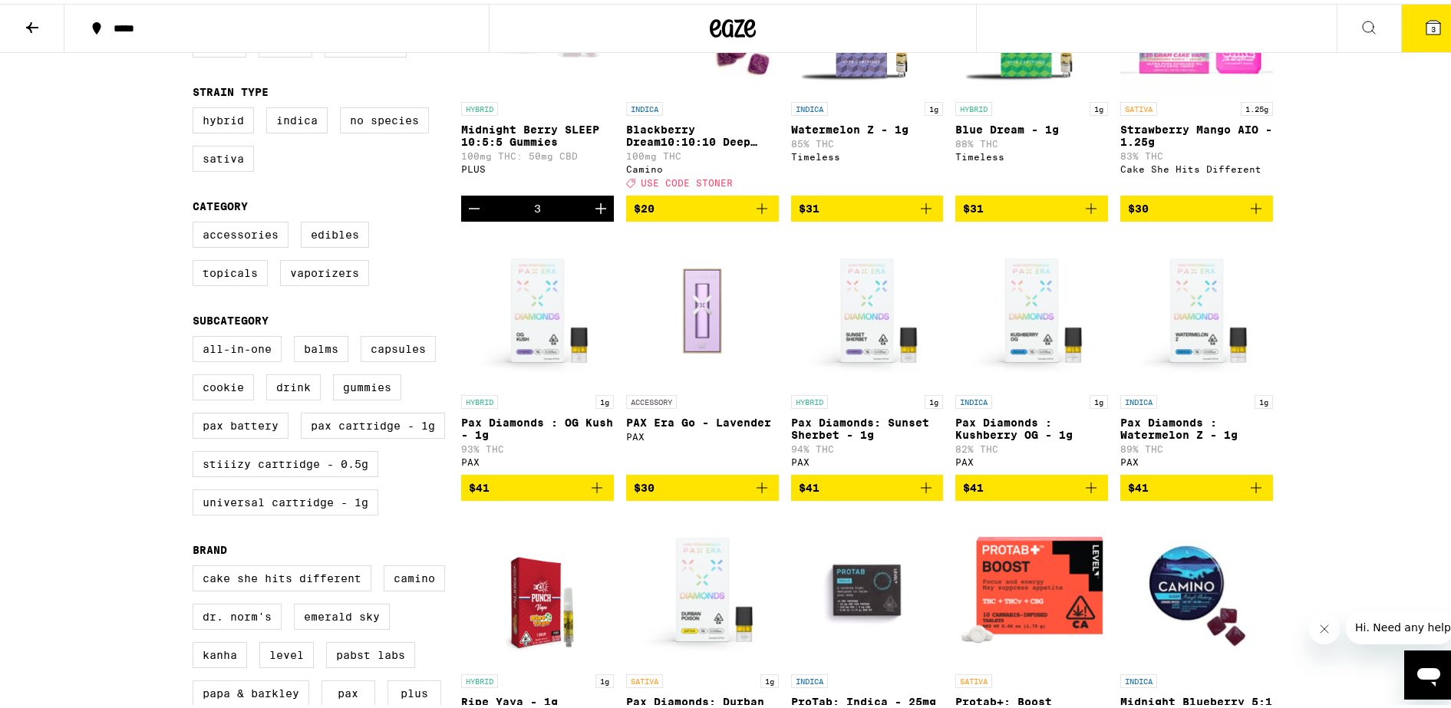
scroll to position [288, 0]
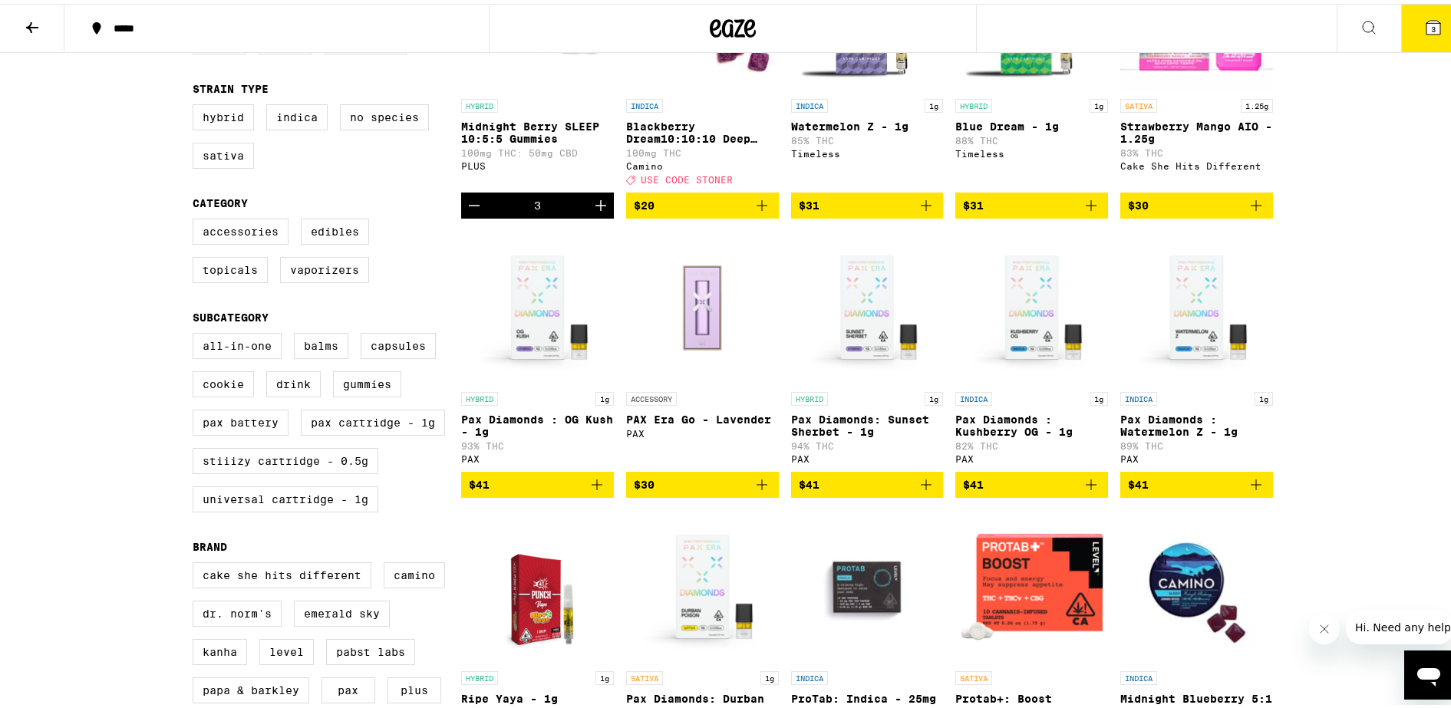
click at [753, 490] on icon "Add to bag" at bounding box center [762, 481] width 18 height 18
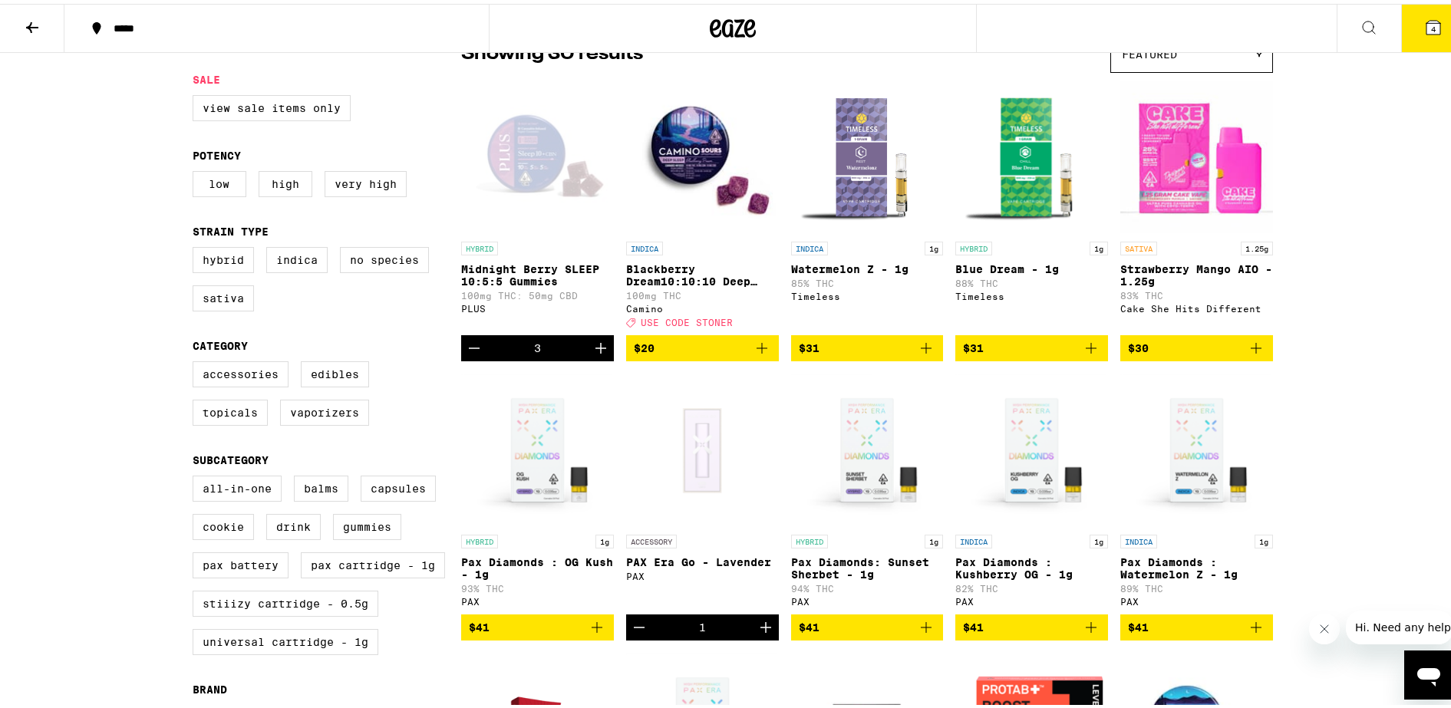
scroll to position [0, 0]
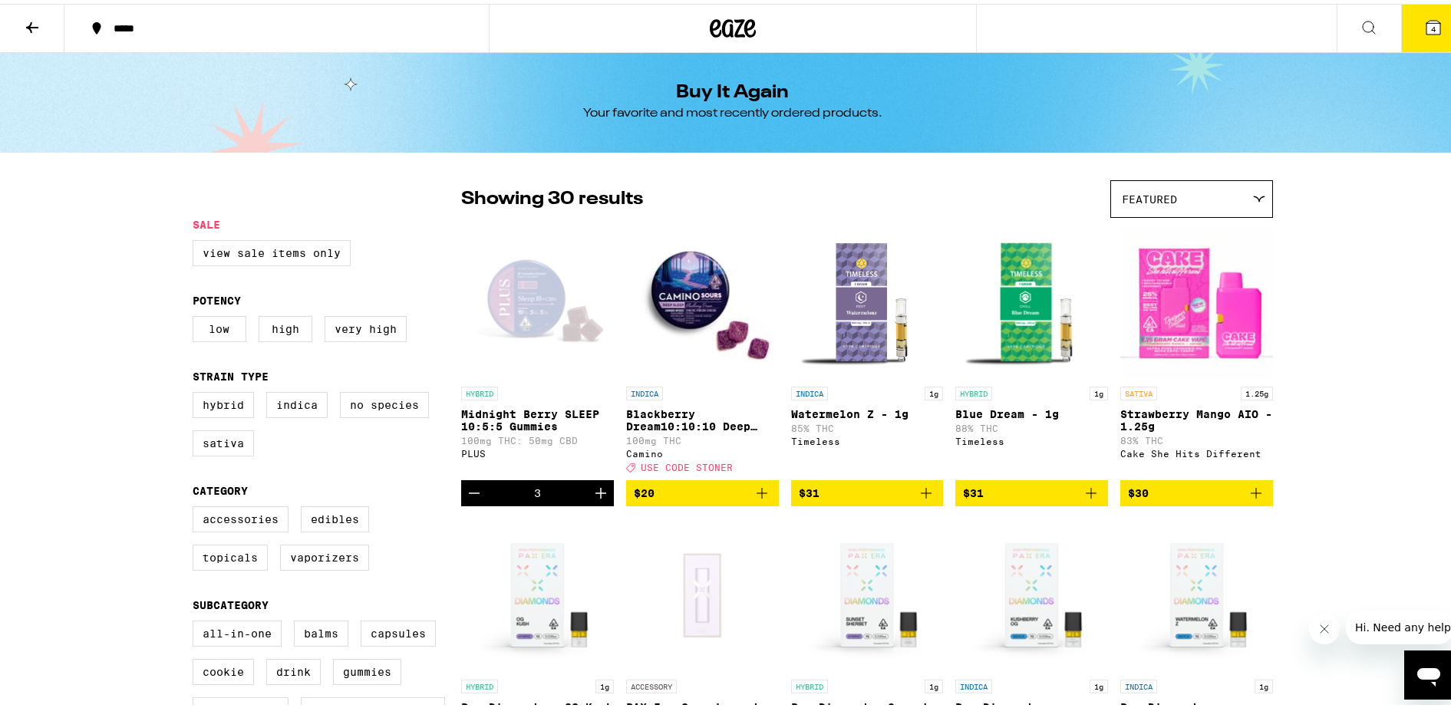
click at [1092, 499] on icon "Add to bag" at bounding box center [1091, 489] width 18 height 18
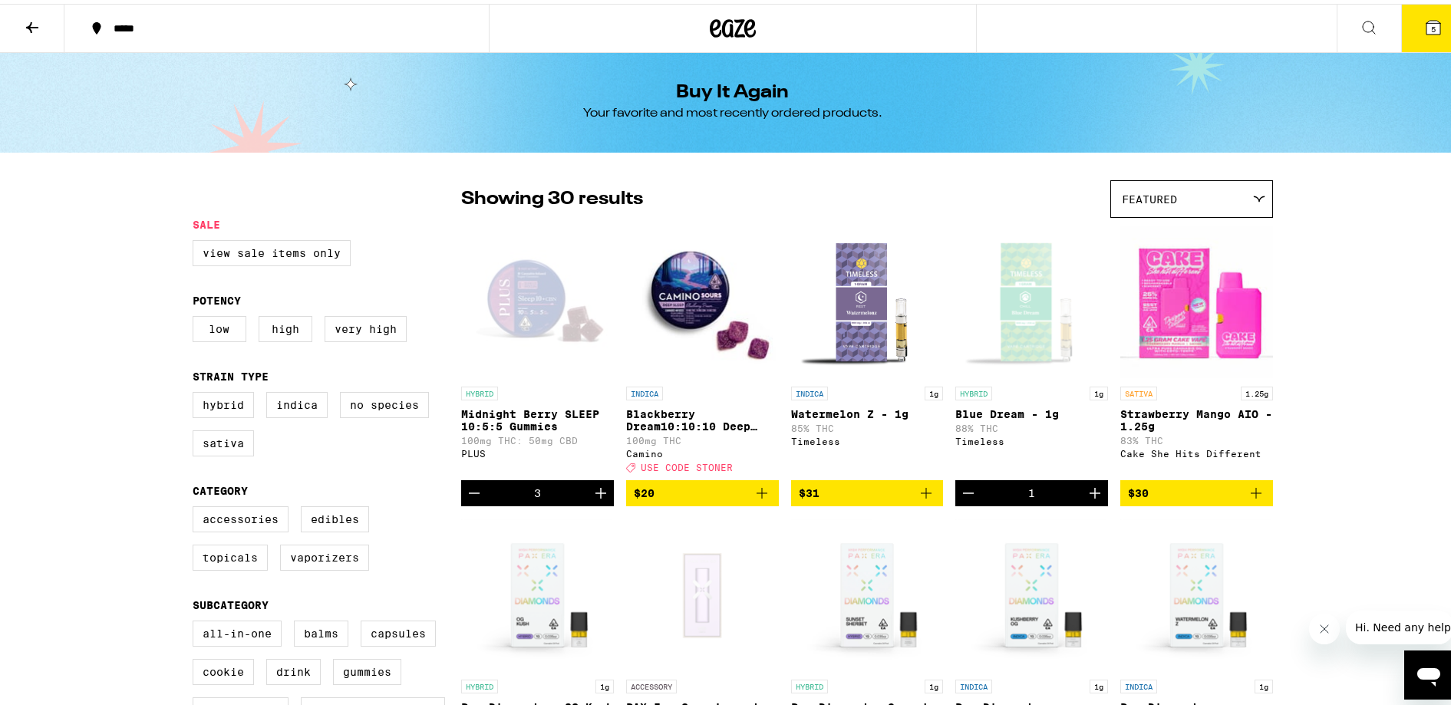
click at [1434, 25] on button "5" at bounding box center [1434, 25] width 64 height 48
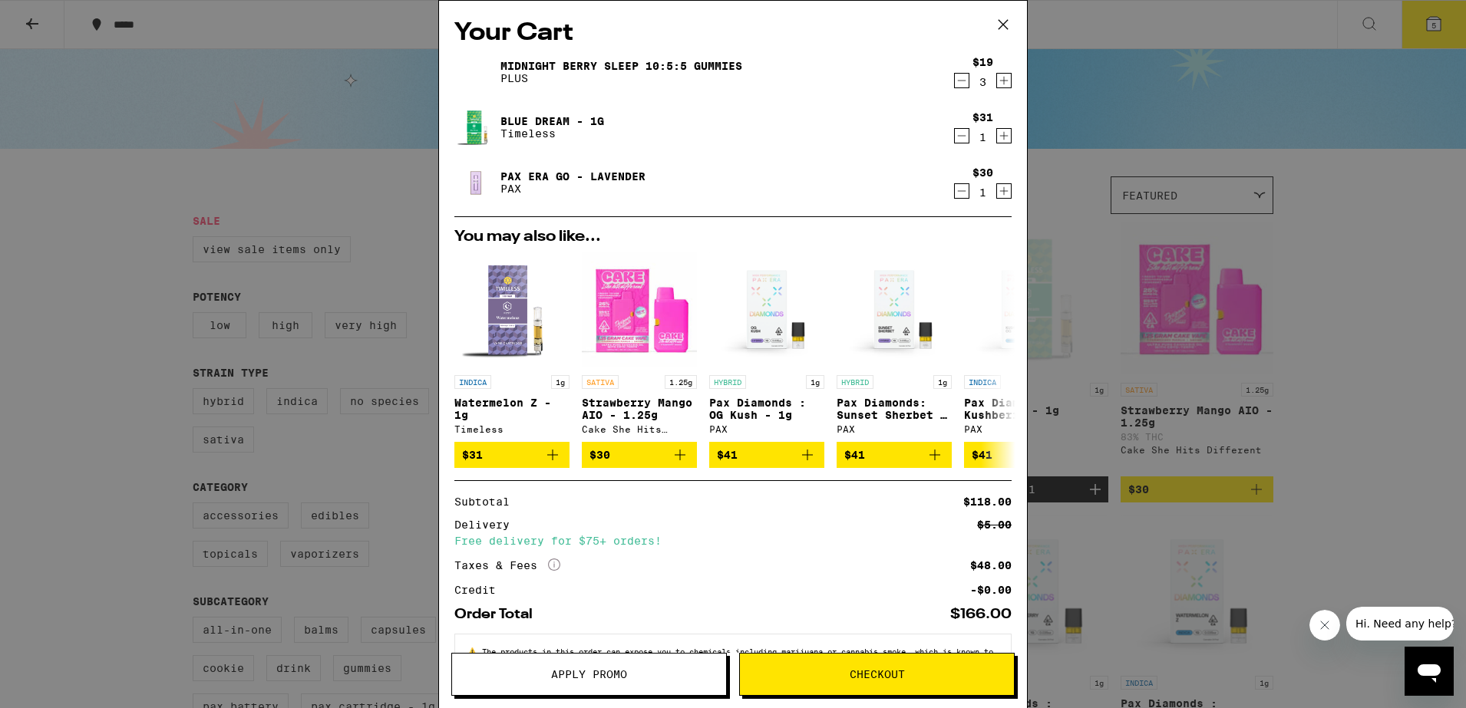
click at [463, 672] on span "Apply Promo" at bounding box center [589, 674] width 274 height 11
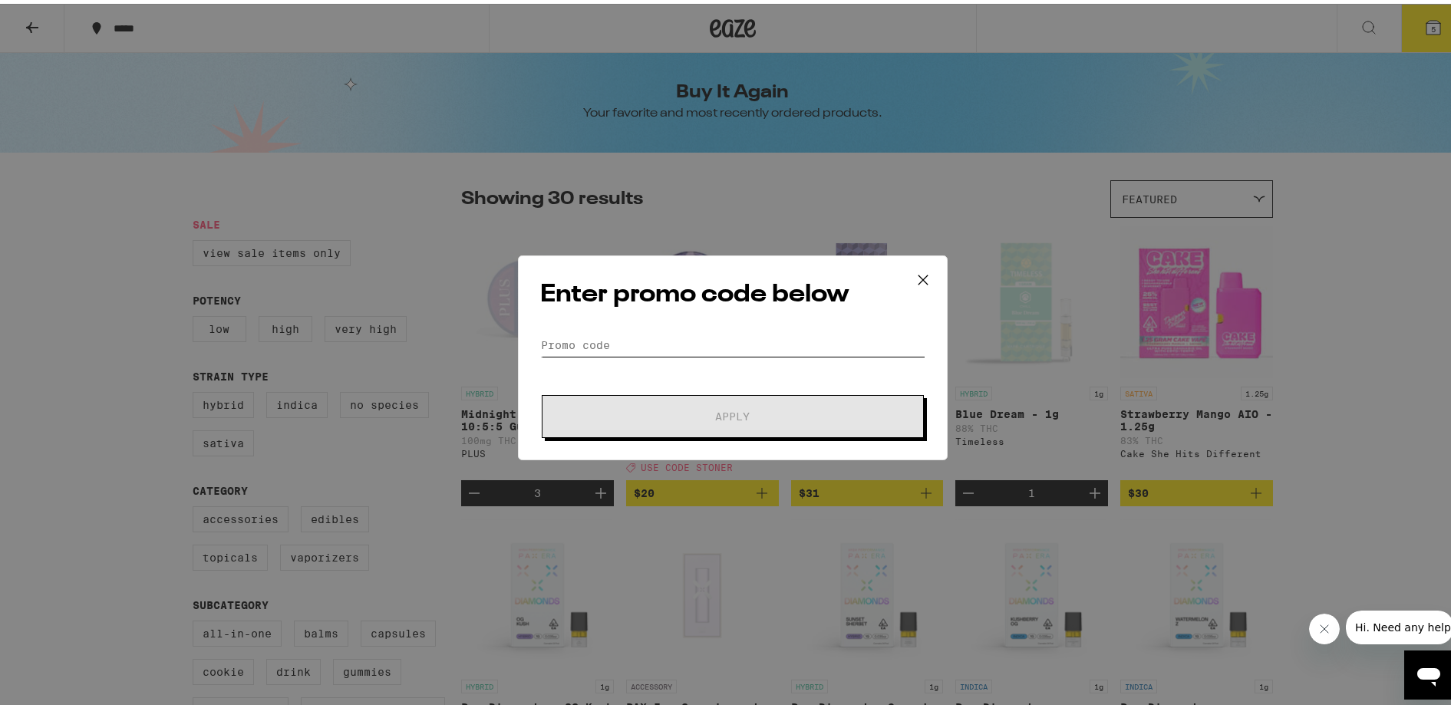
click at [589, 350] on input "Promo Code" at bounding box center [732, 341] width 385 height 23
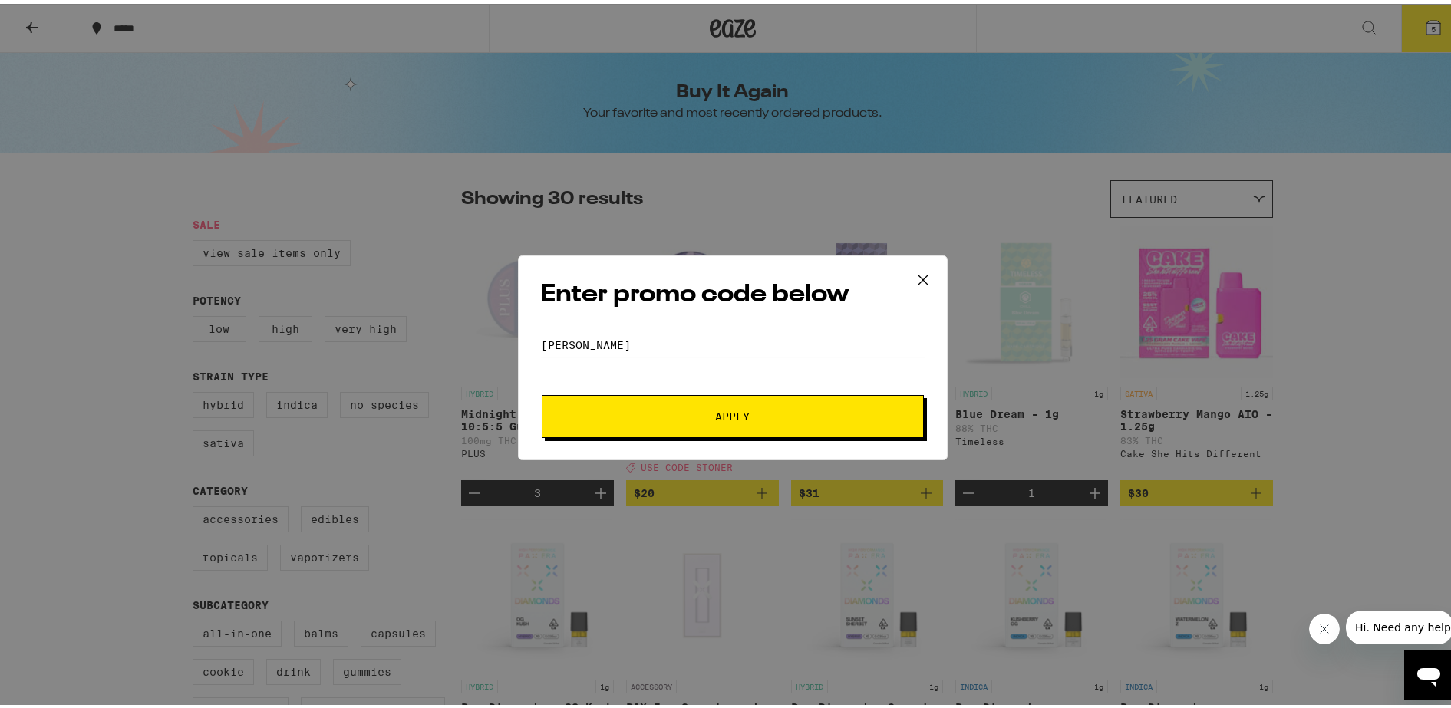
click at [542, 391] on button "Apply" at bounding box center [733, 412] width 382 height 43
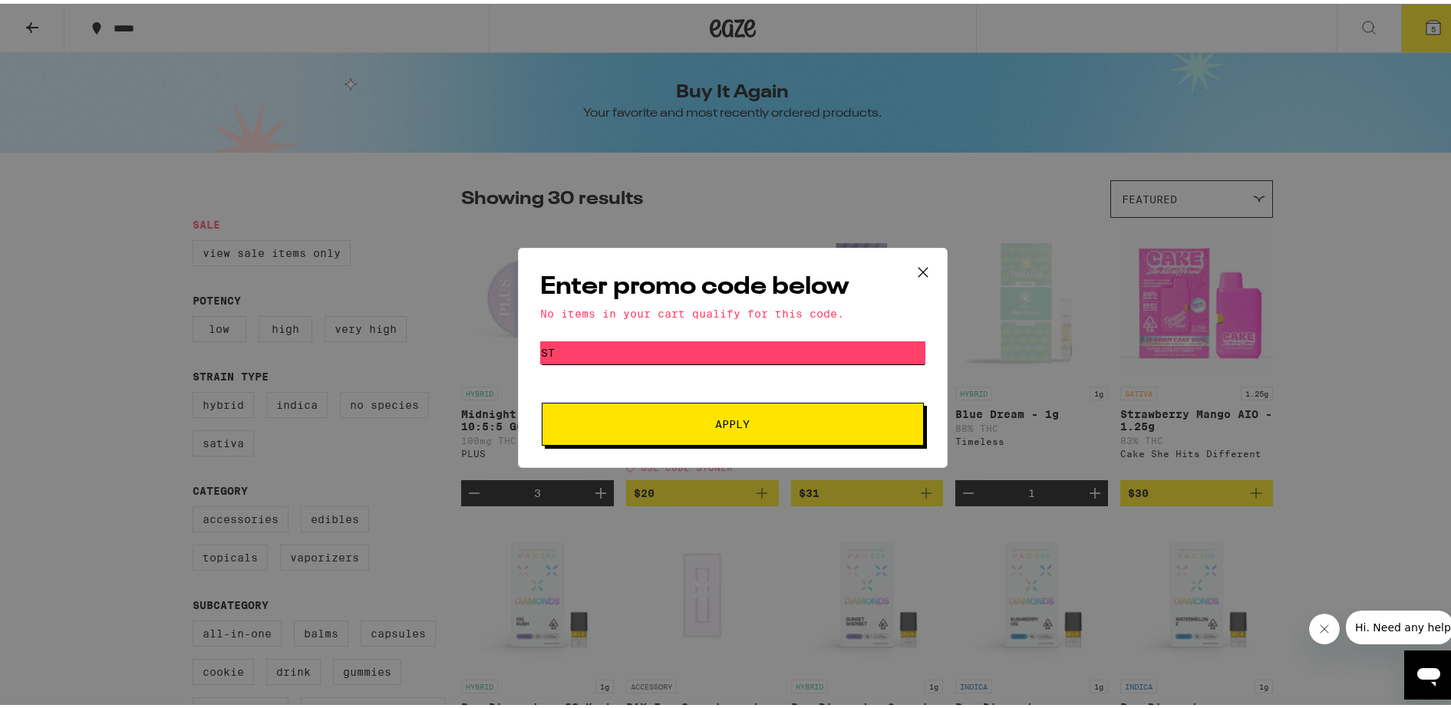
type input "s"
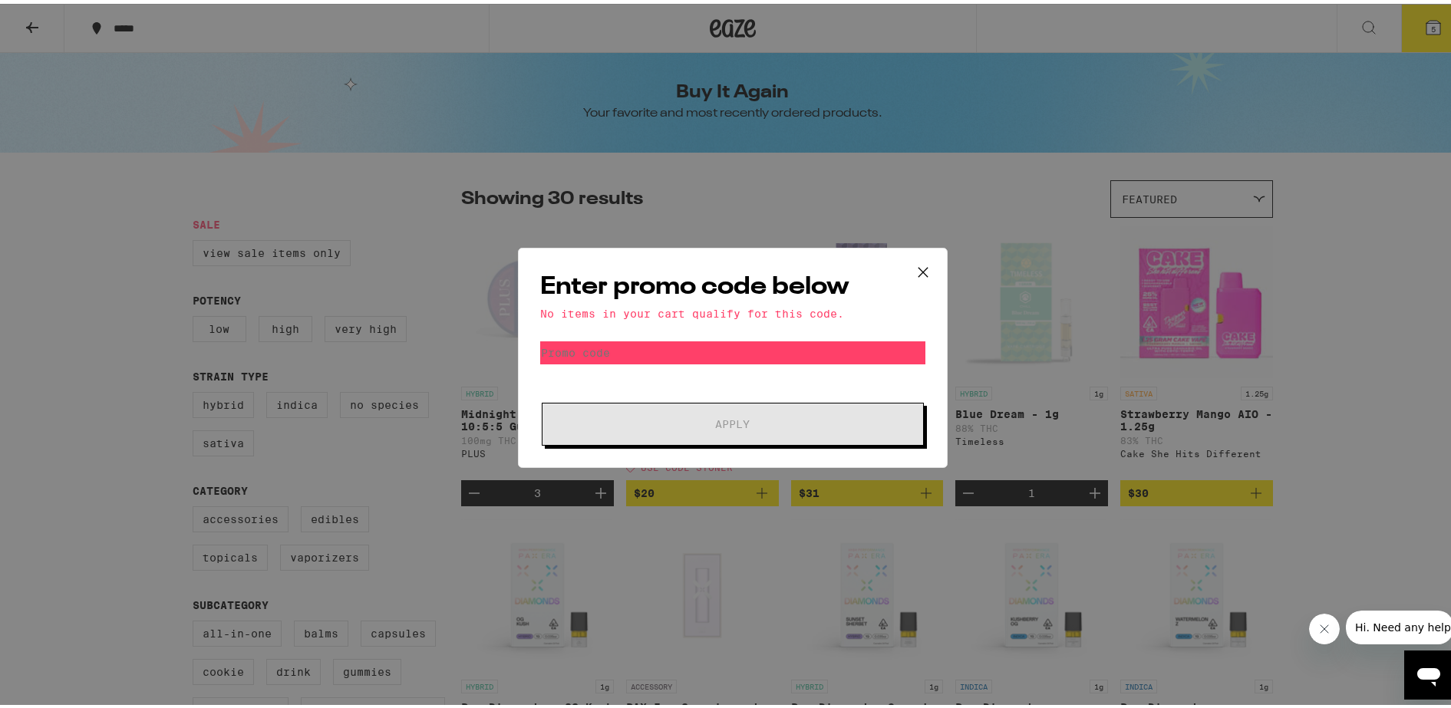
click at [912, 263] on icon at bounding box center [923, 268] width 23 height 23
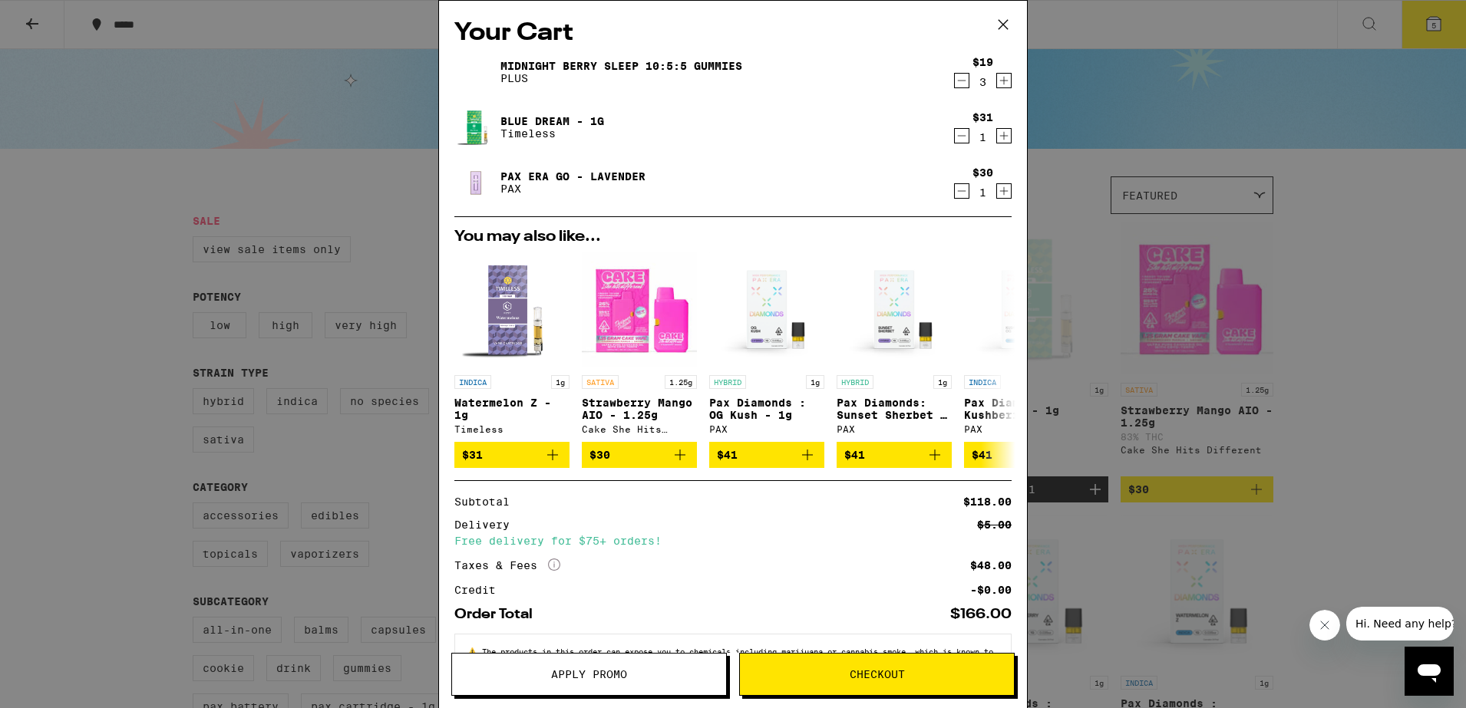
click at [824, 674] on span "Checkout" at bounding box center [877, 674] width 274 height 11
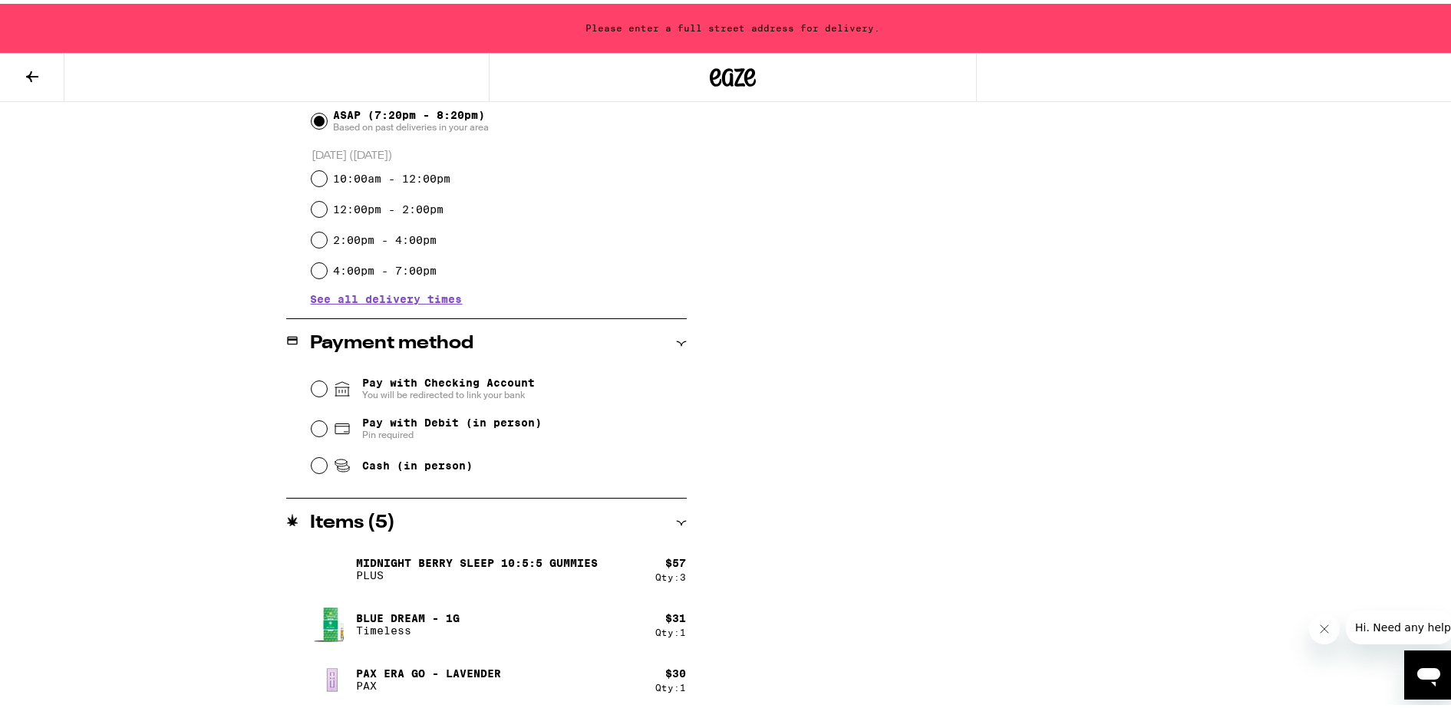
scroll to position [446, 0]
click at [424, 466] on span "Cash (in person)" at bounding box center [417, 460] width 111 height 12
click at [327, 467] on input "Cash (in person)" at bounding box center [319, 459] width 15 height 15
radio input "true"
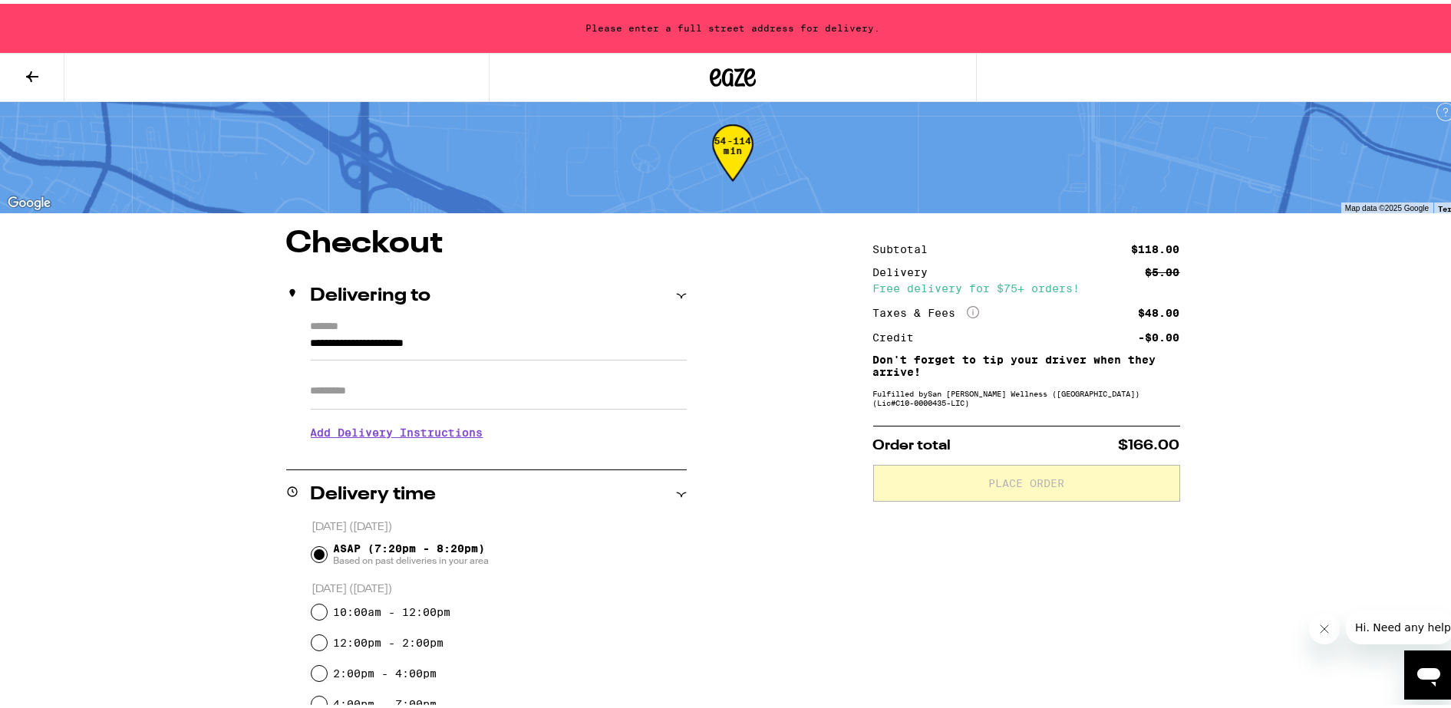
scroll to position [0, 0]
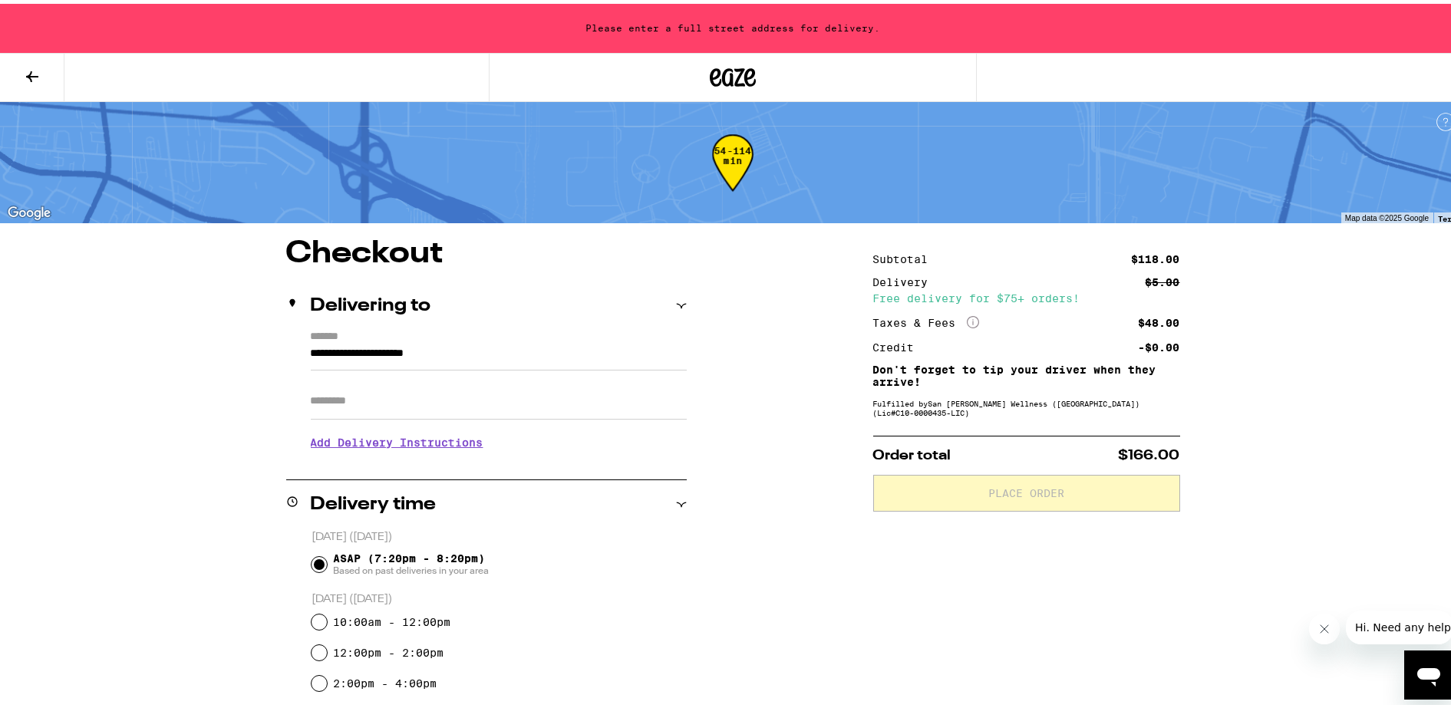
click at [311, 351] on input "**********" at bounding box center [499, 354] width 376 height 26
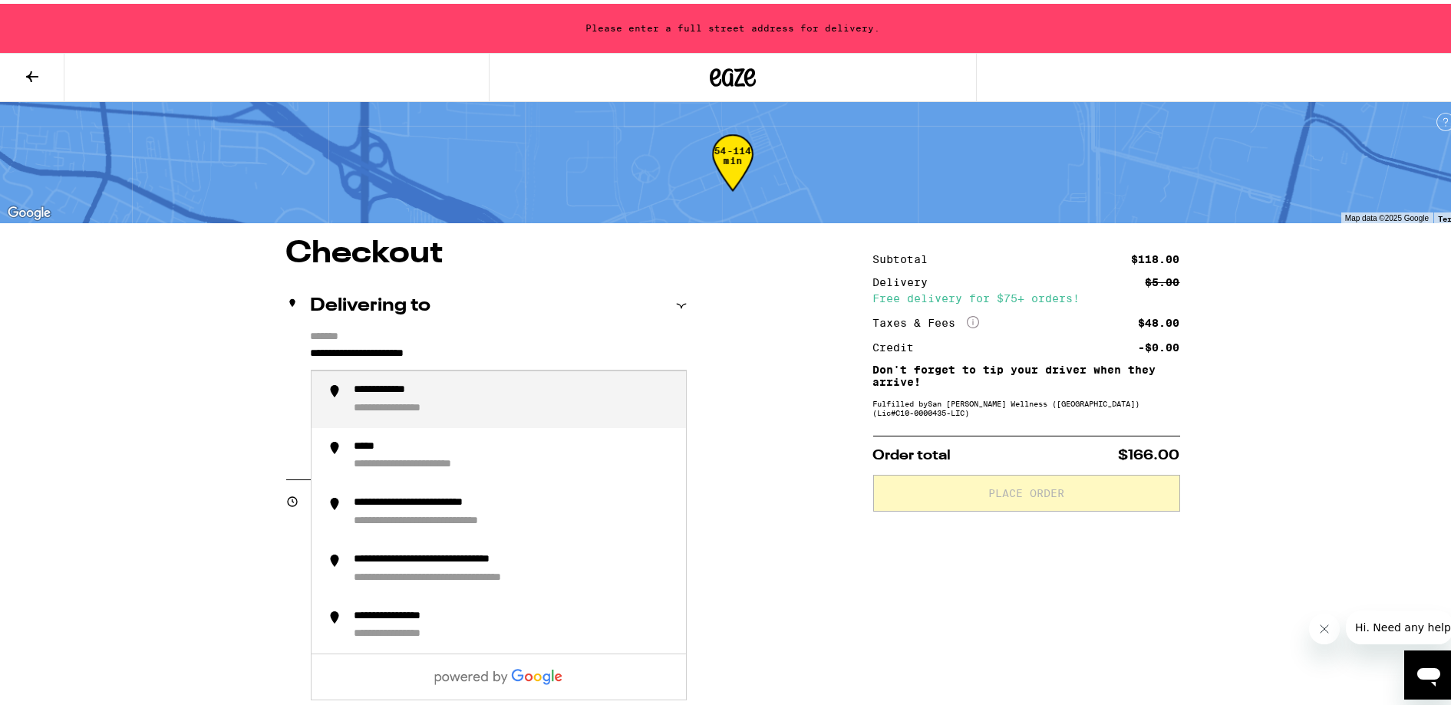
click at [311, 351] on input "**********" at bounding box center [499, 354] width 376 height 26
click at [474, 375] on li "**********" at bounding box center [499, 396] width 375 height 57
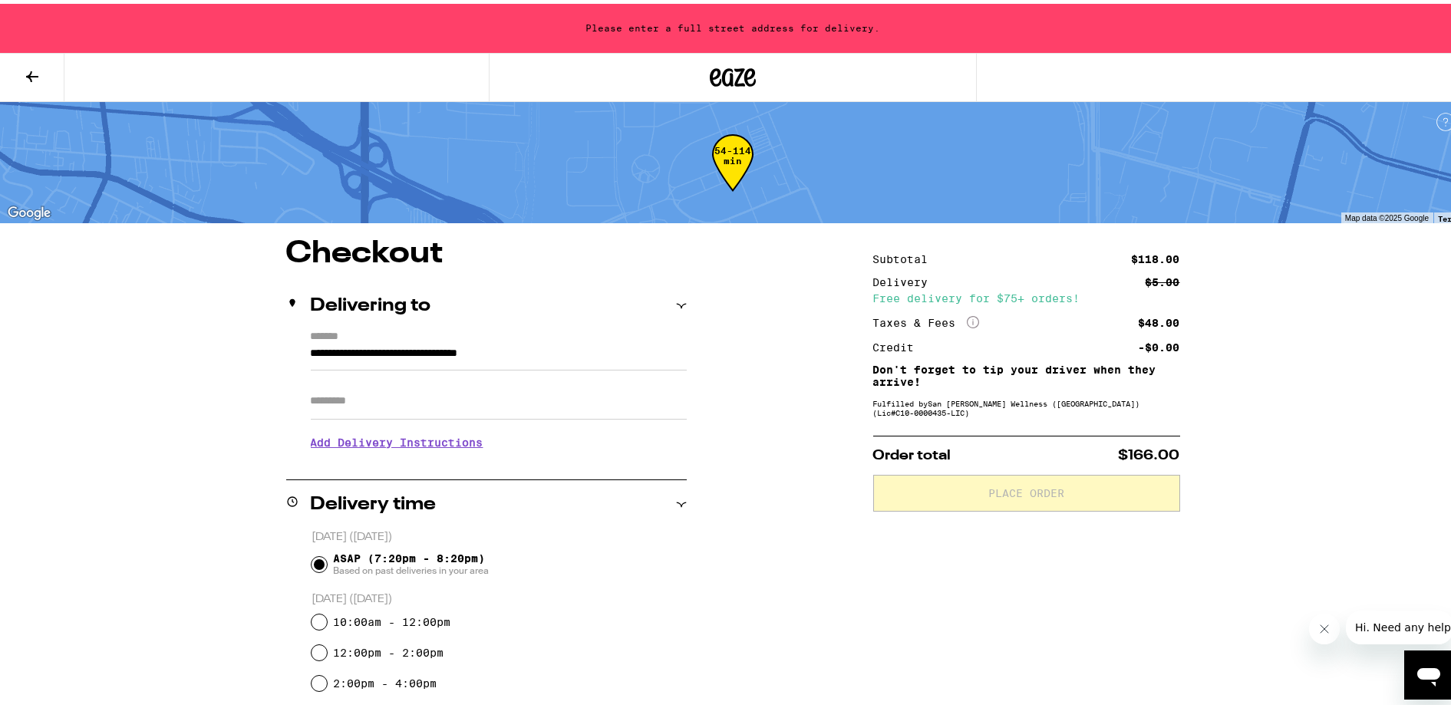
type input "**********"
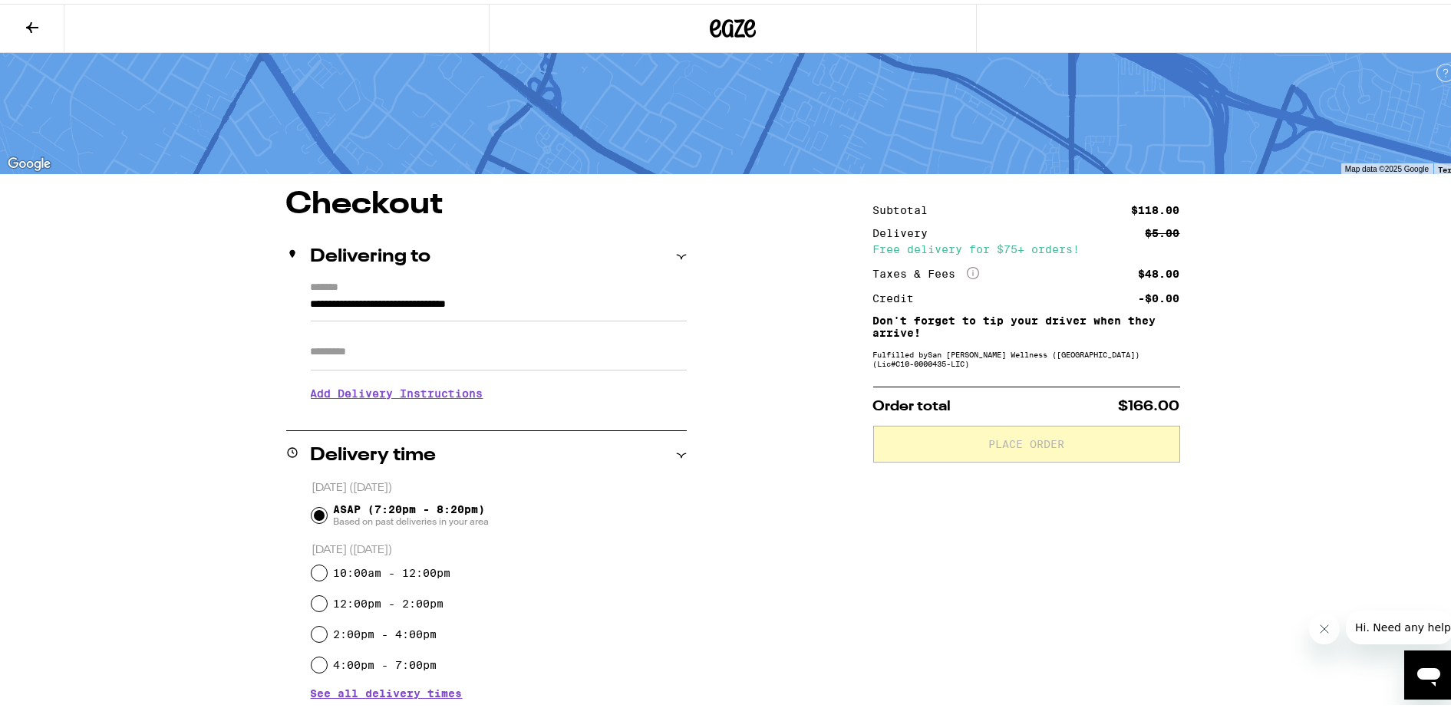
drag, startPoint x: 474, startPoint y: 375, endPoint x: 593, endPoint y: 405, distance: 123.4
click at [593, 405] on section "Add Delivery Instructions We'll contact you at [PHONE_NUMBER] when we arrive Pl…" at bounding box center [499, 388] width 376 height 43
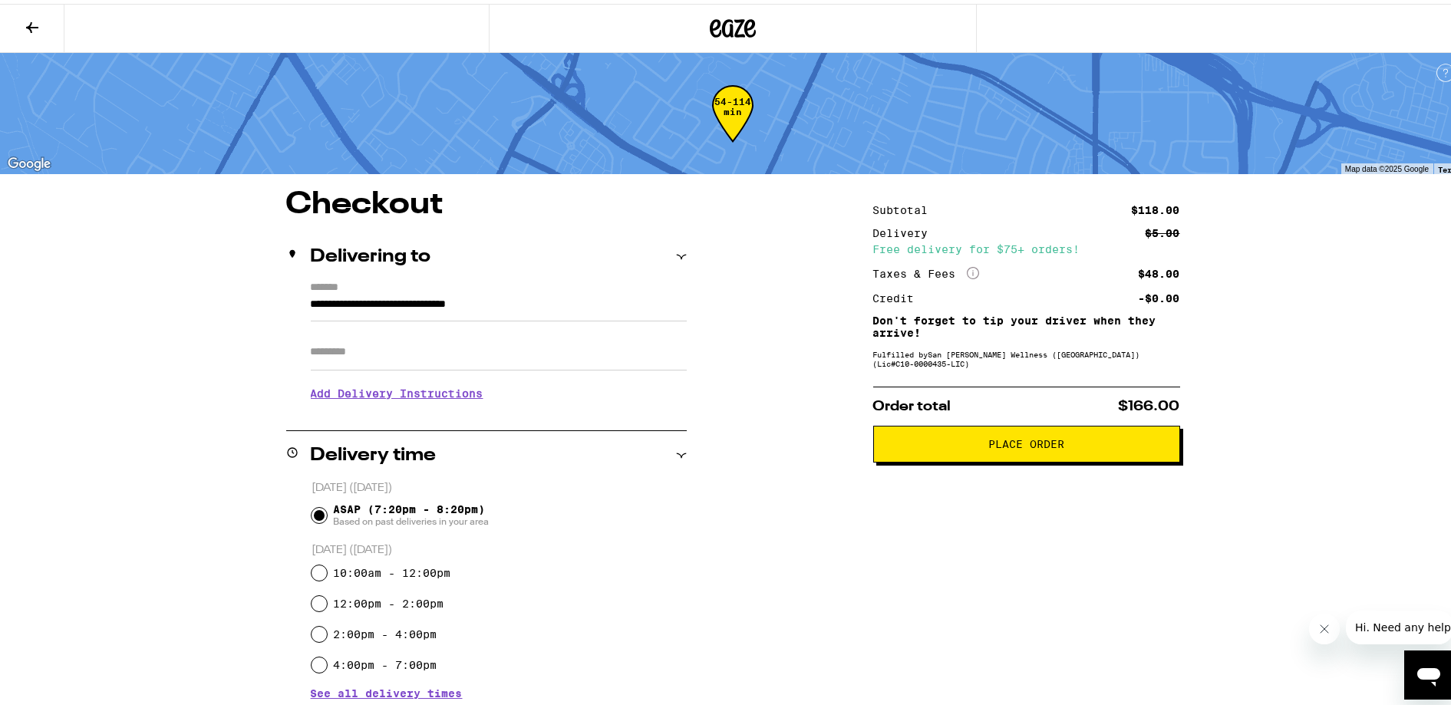
click at [1068, 442] on span "Place Order" at bounding box center [1027, 440] width 281 height 11
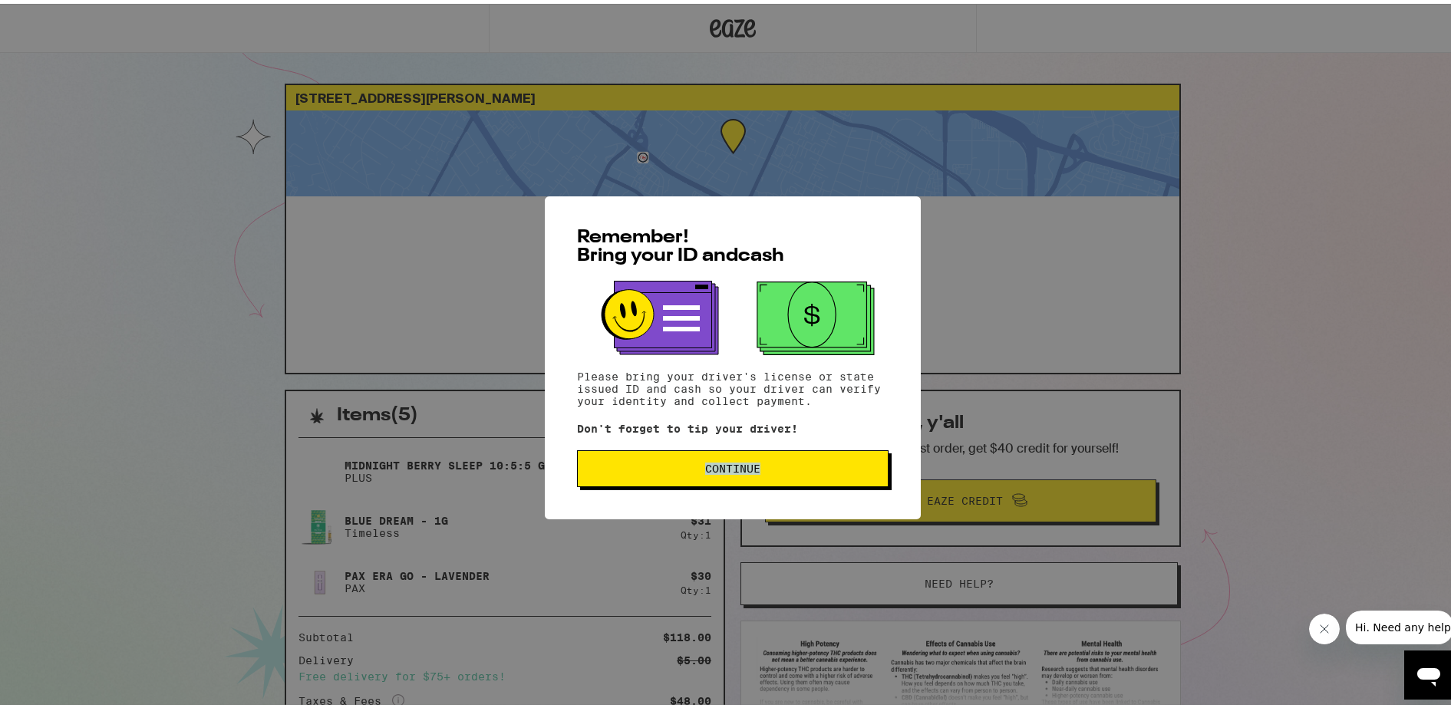
drag, startPoint x: 1068, startPoint y: 442, endPoint x: 748, endPoint y: 440, distance: 320.9
click at [748, 440] on div "Remember! Bring your ID and cash Please bring your driver's license or state is…" at bounding box center [733, 354] width 1466 height 708
